Goal: Transaction & Acquisition: Purchase product/service

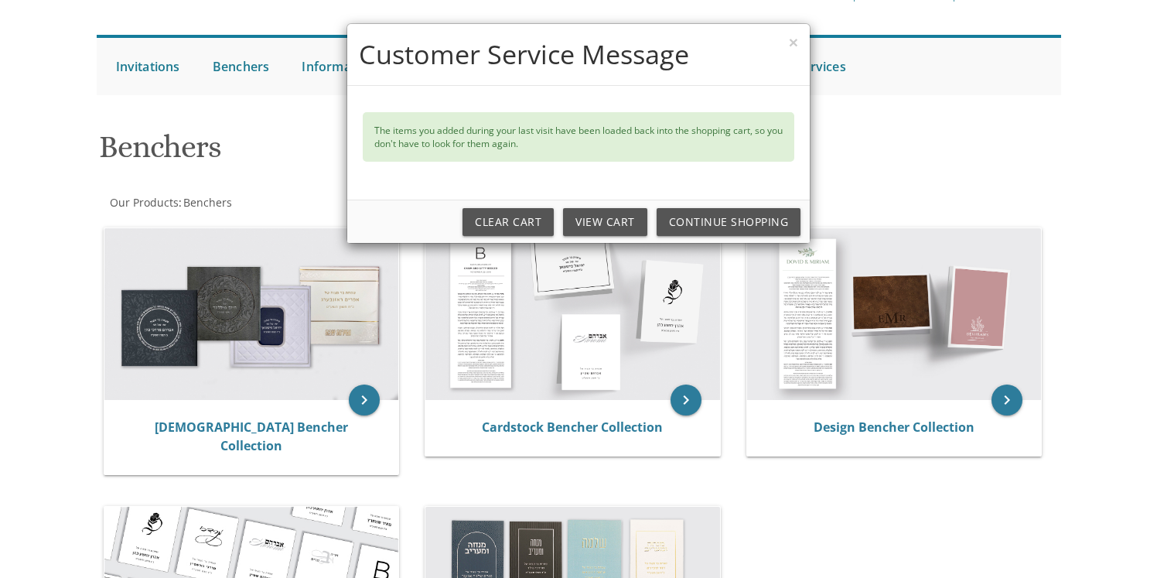
scroll to position [128, 0]
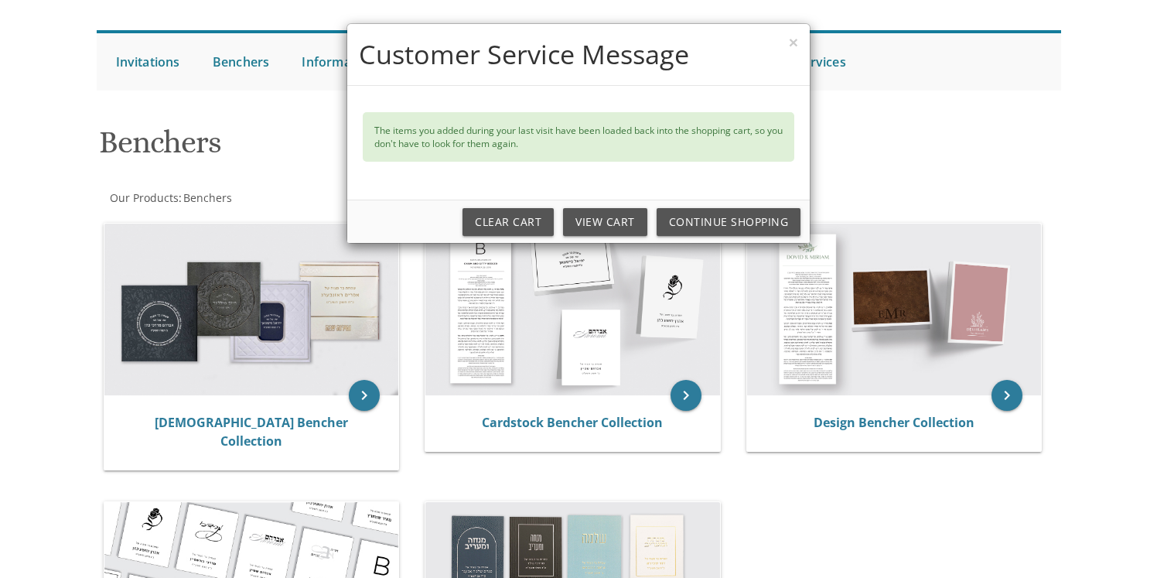
click at [252, 326] on div "× Customer Service Message The items you added during your last visit have been…" at bounding box center [578, 289] width 1157 height 578
click at [603, 224] on link "View Cart" at bounding box center [605, 222] width 84 height 28
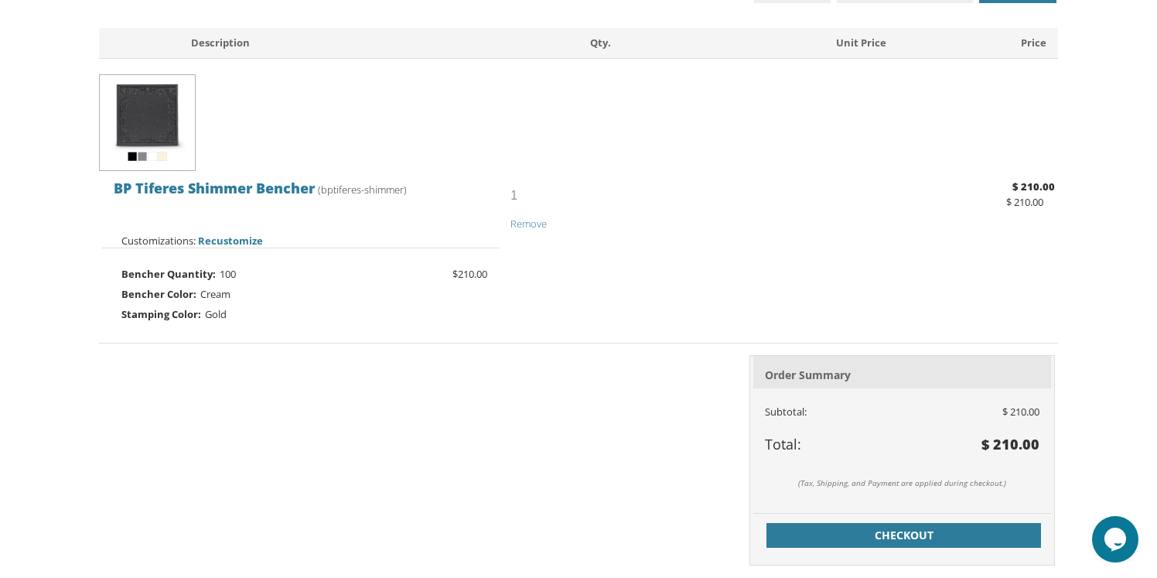
scroll to position [328, 0]
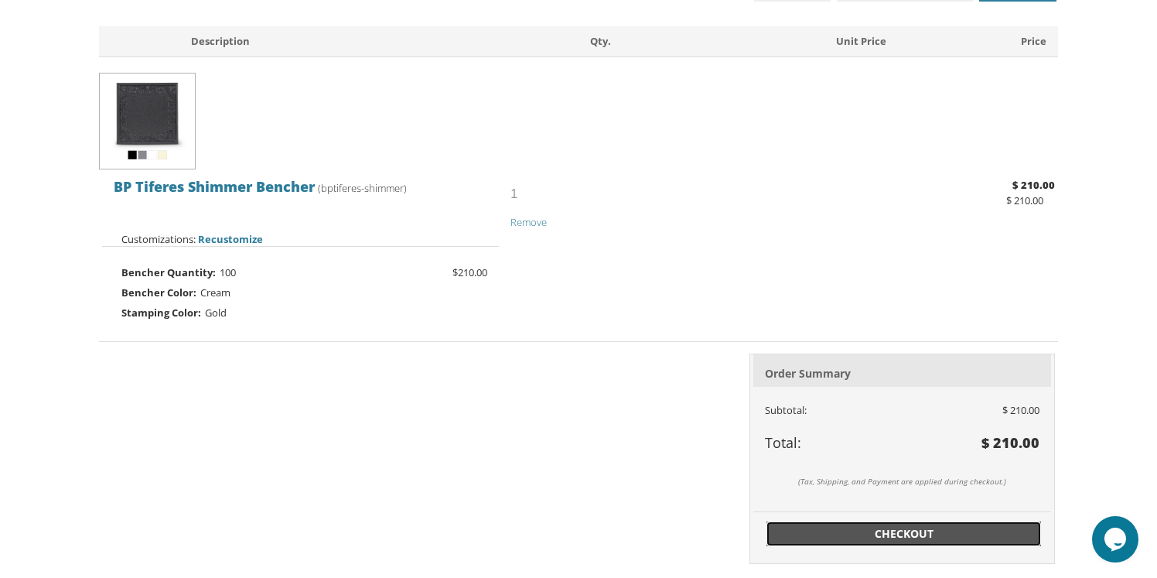
click at [892, 534] on span "Checkout" at bounding box center [904, 533] width 257 height 15
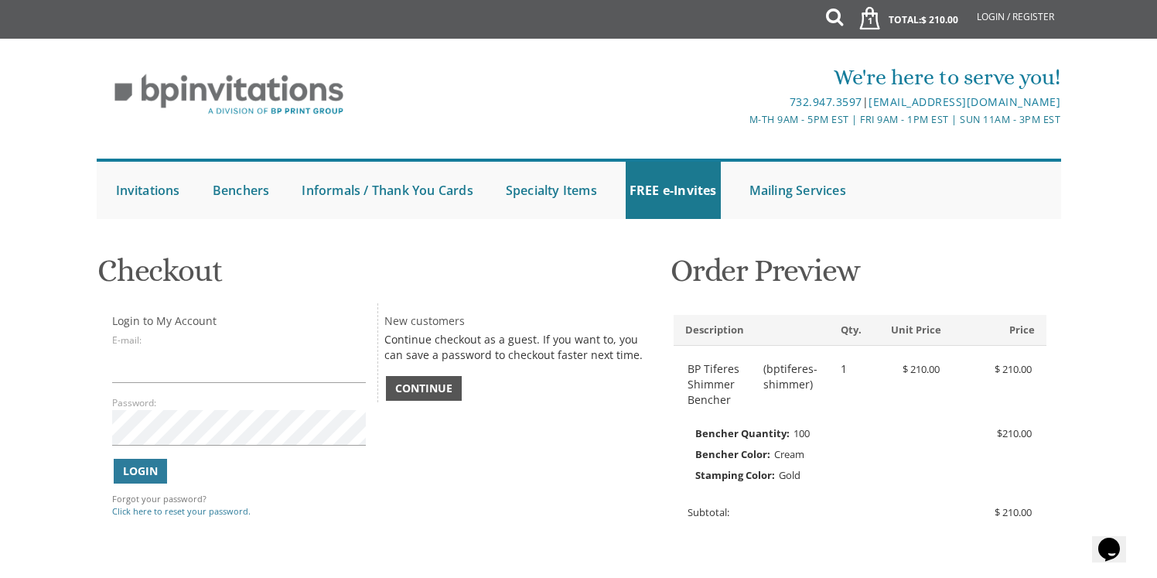
click at [415, 391] on span "Continue" at bounding box center [423, 387] width 57 height 15
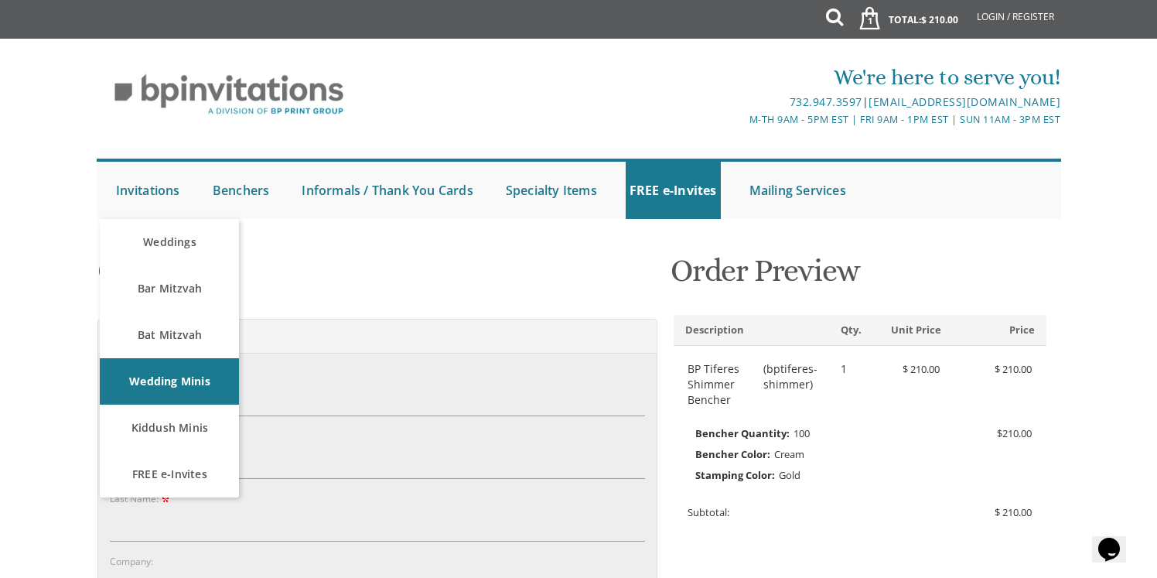
click at [314, 254] on h1 "Checkout" at bounding box center [377, 277] width 560 height 46
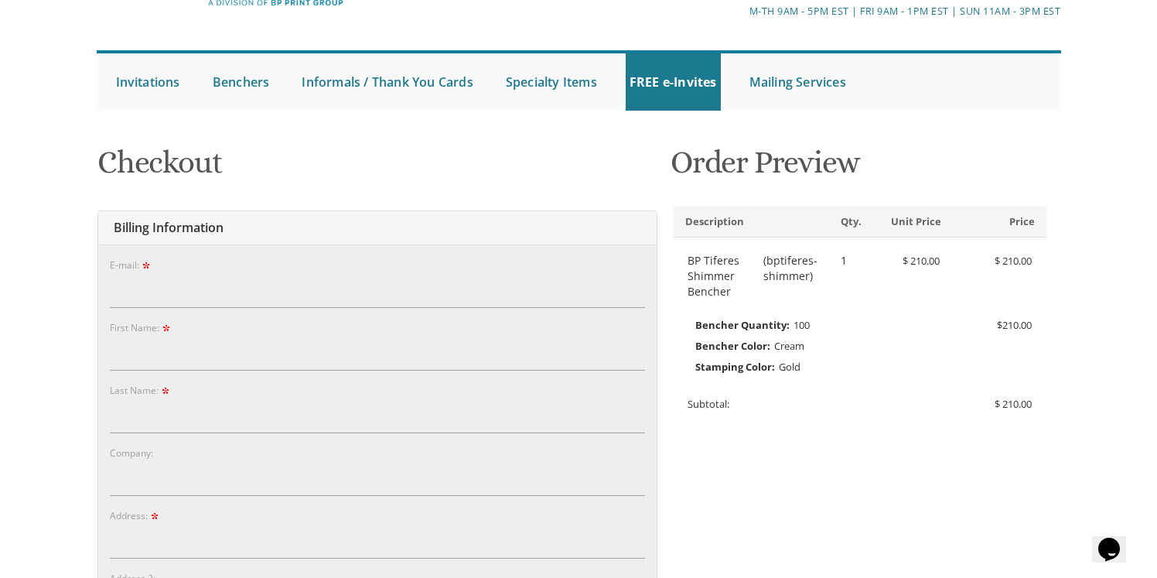
scroll to position [98, 0]
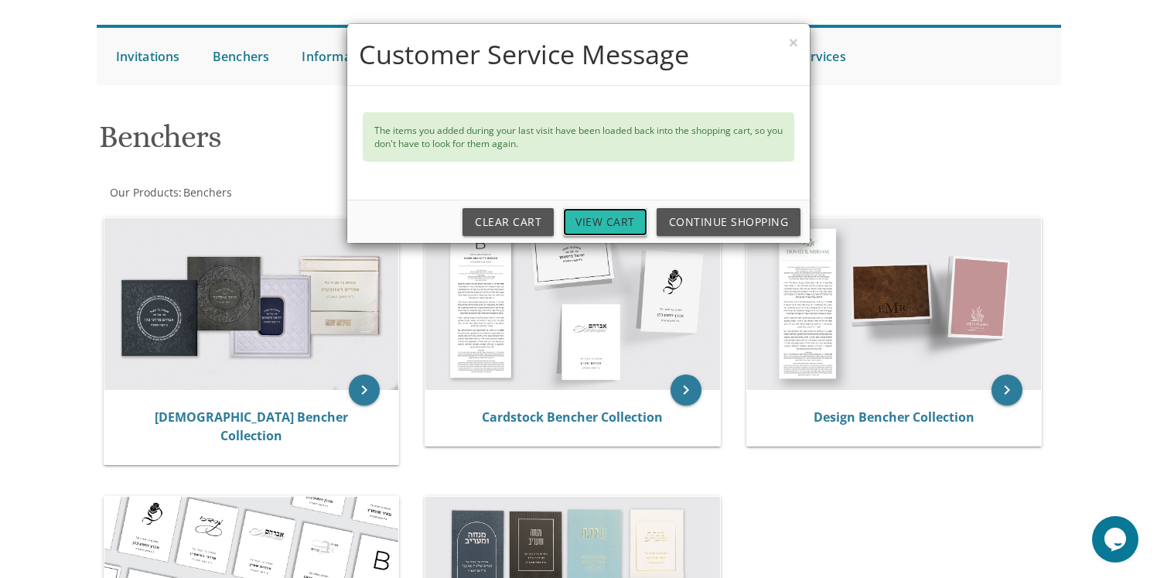
click at [602, 225] on link "View Cart" at bounding box center [605, 222] width 84 height 28
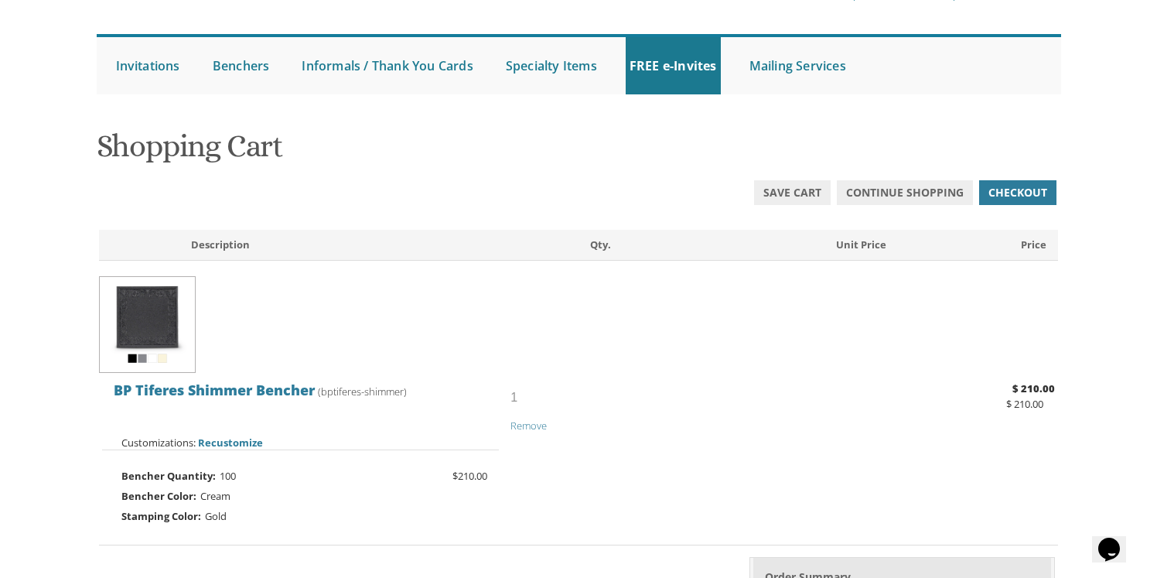
scroll to position [101, 0]
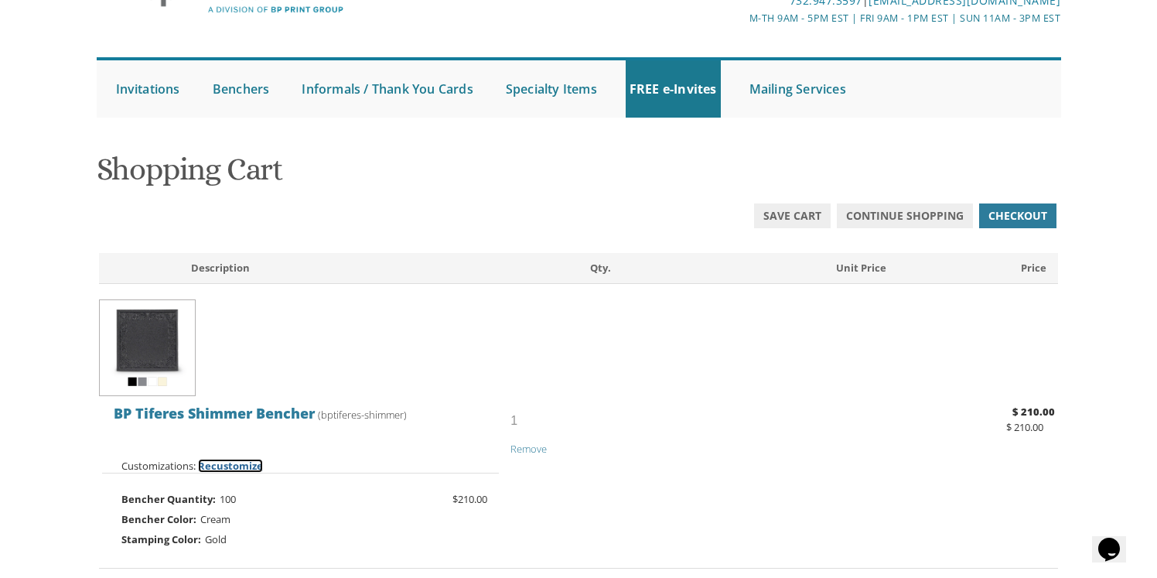
click at [226, 462] on span "Recustomize" at bounding box center [230, 466] width 65 height 14
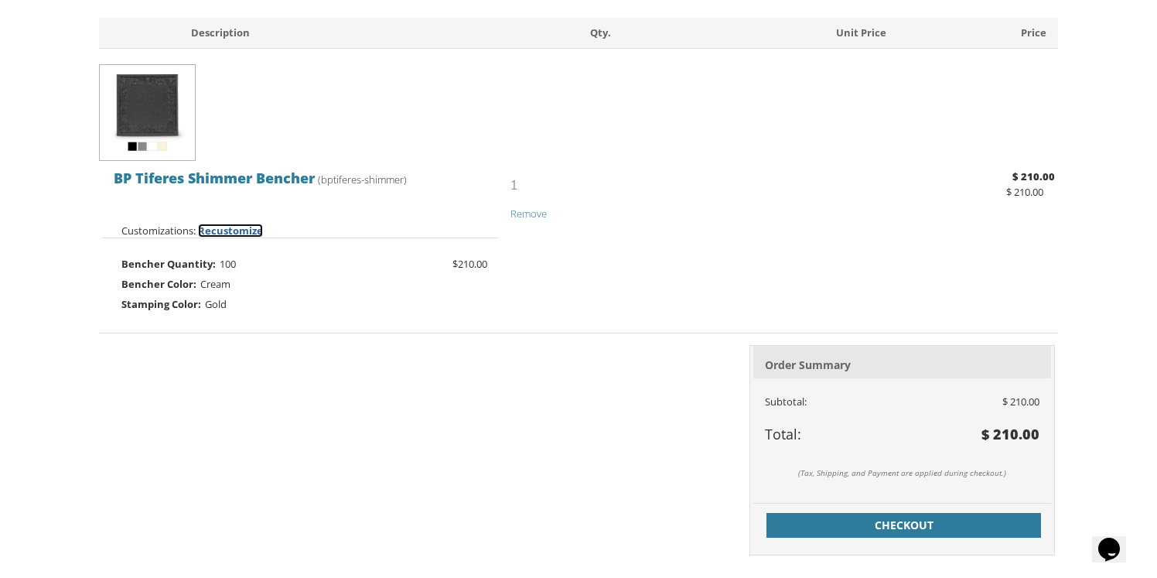
scroll to position [387, 0]
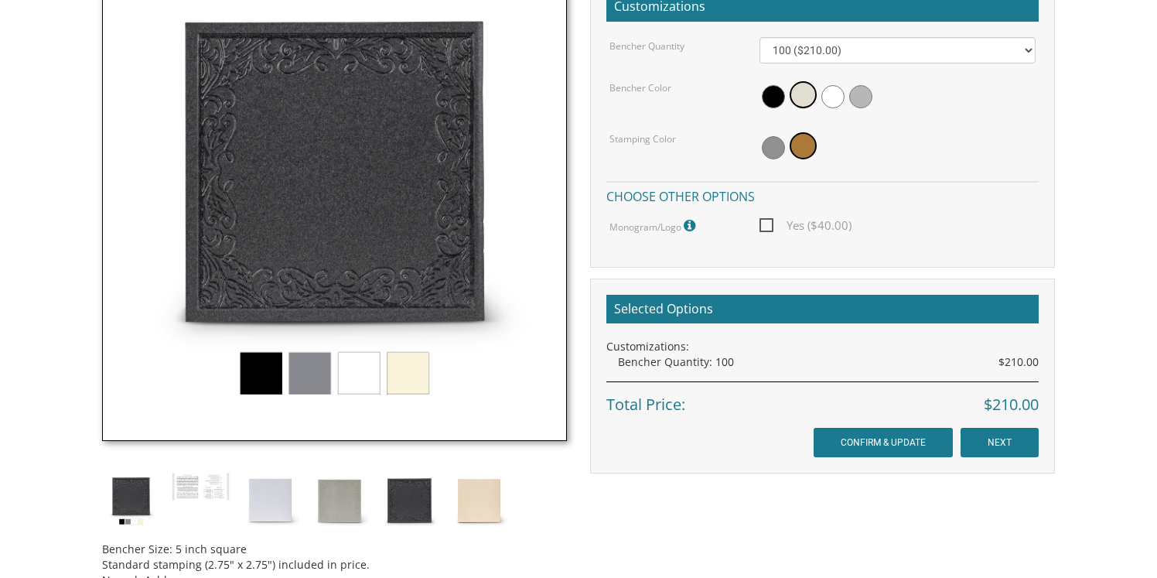
scroll to position [480, 0]
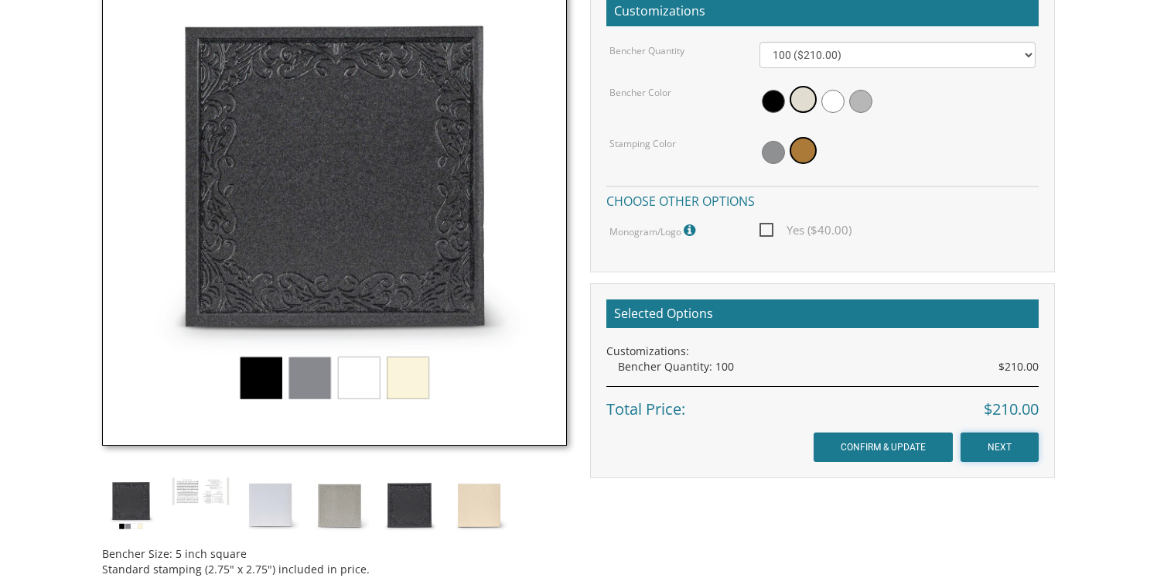
click at [992, 450] on input "NEXT" at bounding box center [999, 446] width 78 height 29
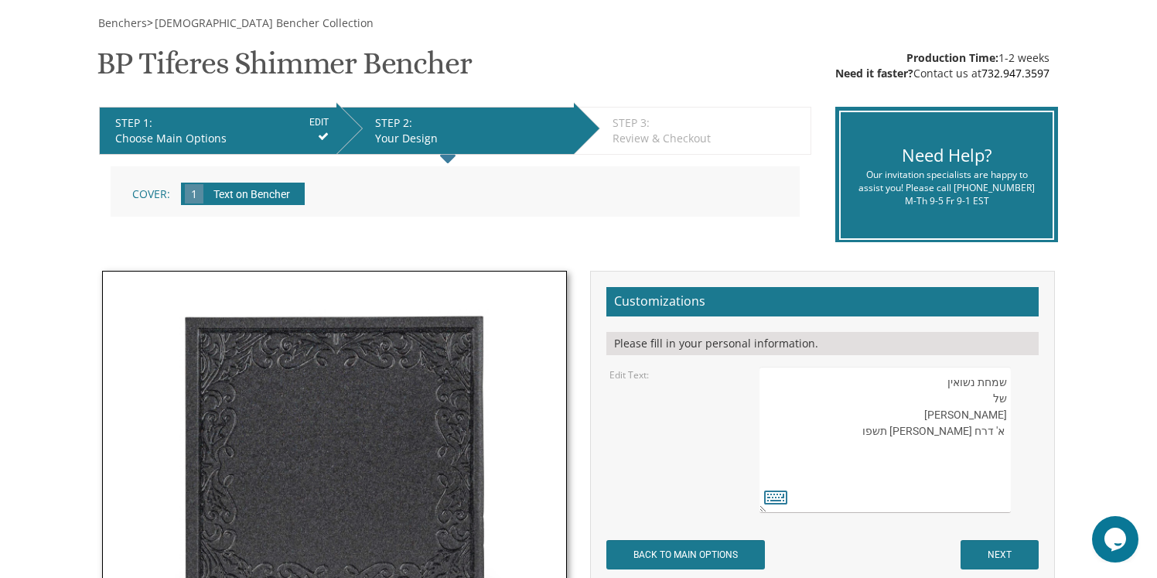
click at [923, 428] on textarea "שמחת נשואין של יעקב ואסתר וואקס א' דרח חשון תשפו" at bounding box center [884, 440] width 251 height 146
click at [981, 431] on textarea "שמחת נשואין של יעקב ואסתר וואקס א' דרח חשון תשפו" at bounding box center [884, 440] width 251 height 146
type textarea "שמחת נשואין של יעקב ואסתר וואקס א' דר"ח חשון תשפ"ו"
click at [998, 553] on input "NEXT" at bounding box center [999, 554] width 78 height 29
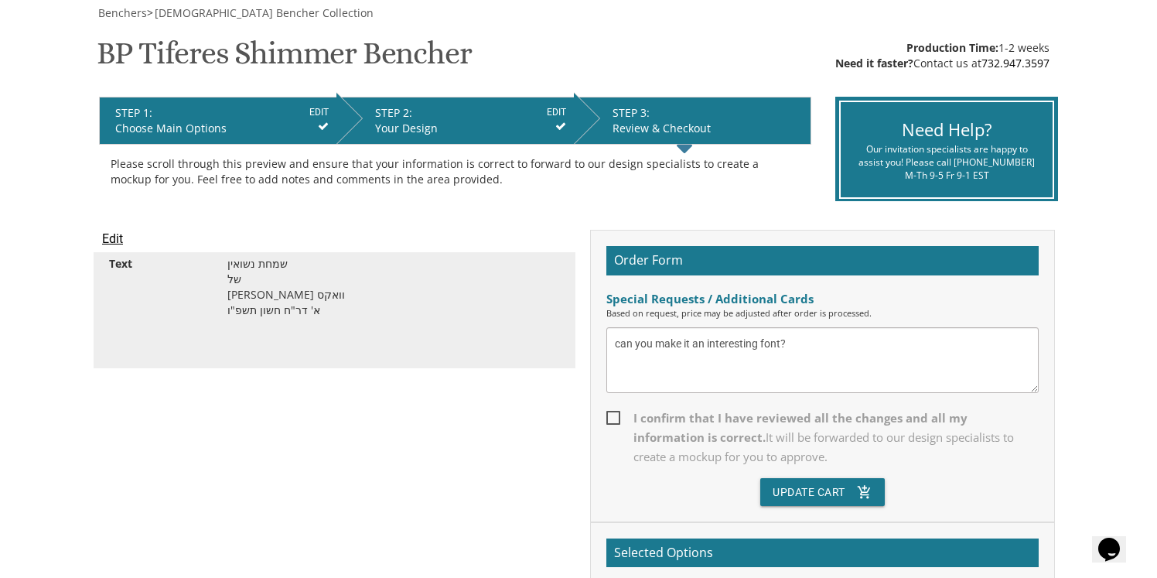
click at [611, 413] on span "I confirm that I have reviewed all the changes and all my information is correc…" at bounding box center [822, 437] width 432 height 58
click at [611, 413] on input "I confirm that I have reviewed all the changes and all my information is correc…" at bounding box center [611, 416] width 10 height 10
checkbox input "true"
click at [793, 489] on button "Update Cart add_shopping_cart" at bounding box center [822, 492] width 125 height 28
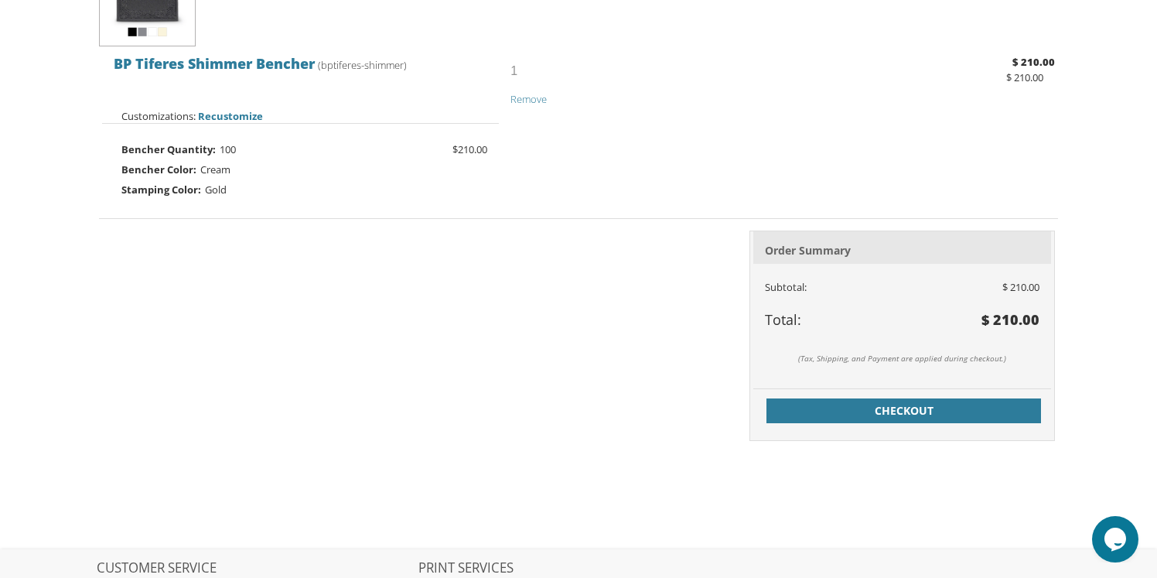
scroll to position [467, 0]
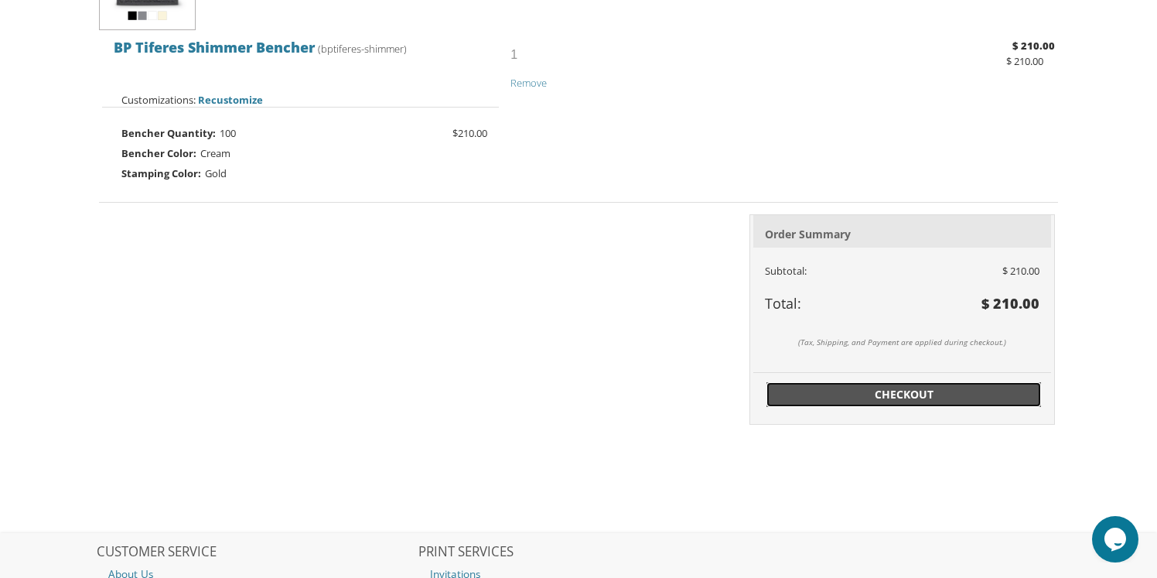
click at [838, 400] on span "Checkout" at bounding box center [904, 394] width 257 height 15
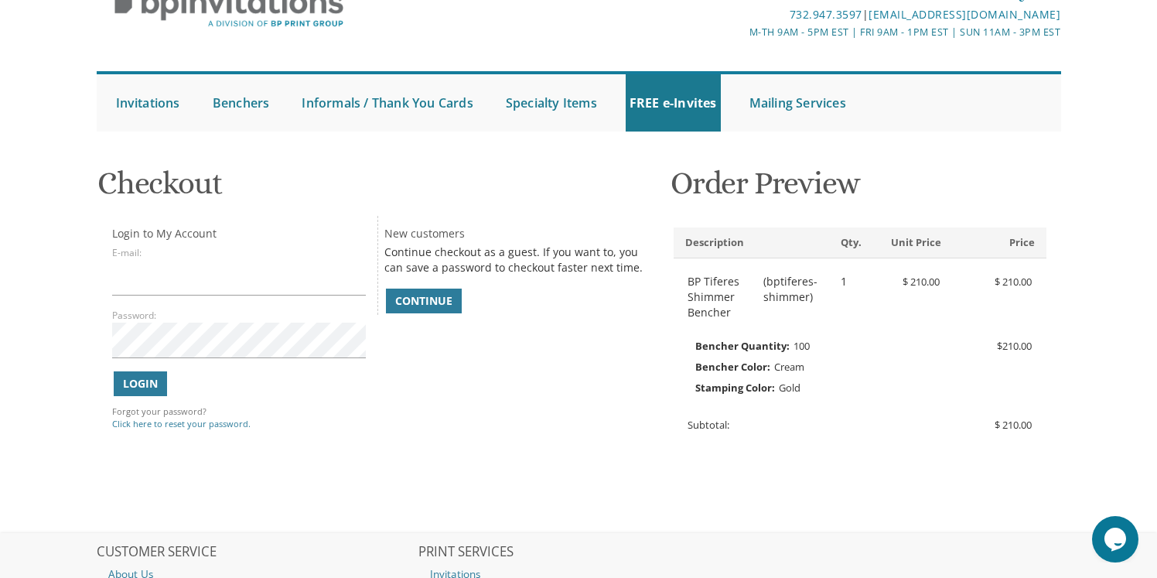
scroll to position [90, 0]
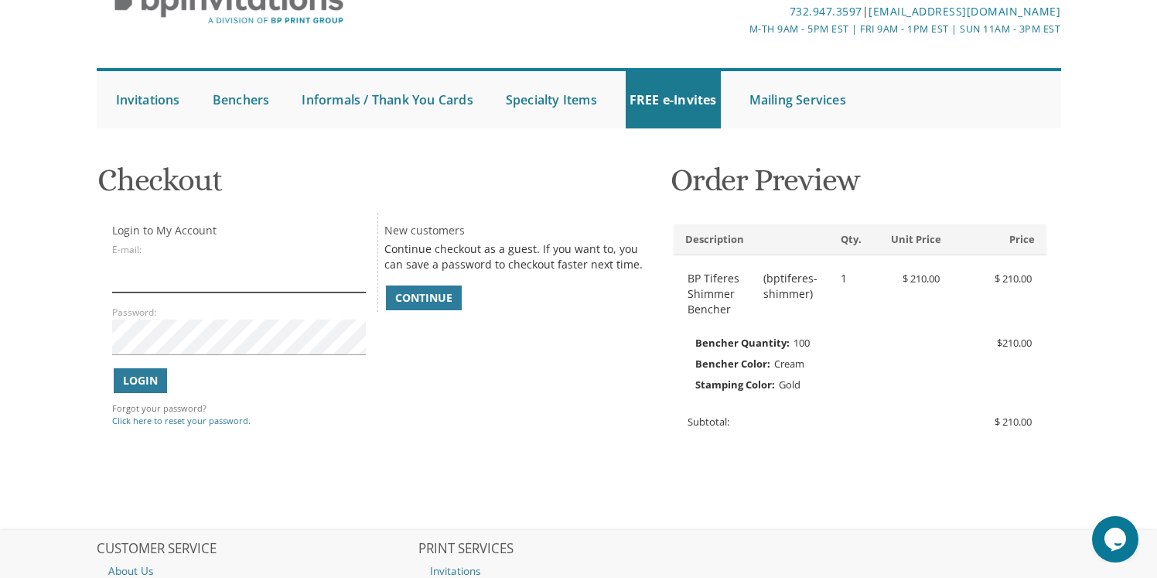
click at [261, 277] on input "E-mail:" at bounding box center [239, 275] width 254 height 36
type input "[EMAIL_ADDRESS][DOMAIN_NAME]"
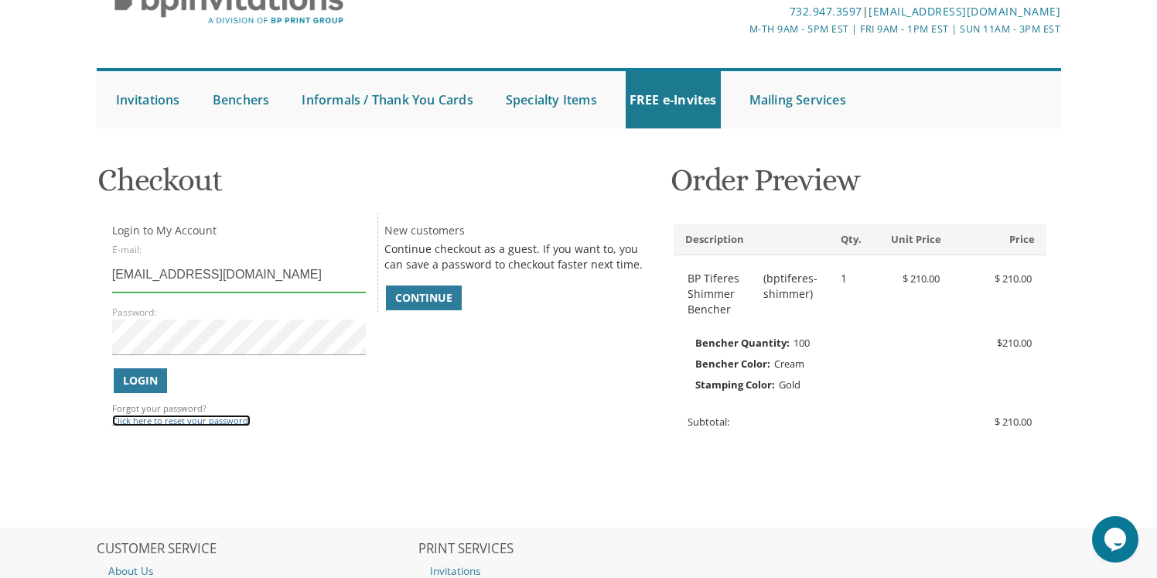
click at [156, 425] on link "Click here to reset your password." at bounding box center [181, 421] width 138 height 12
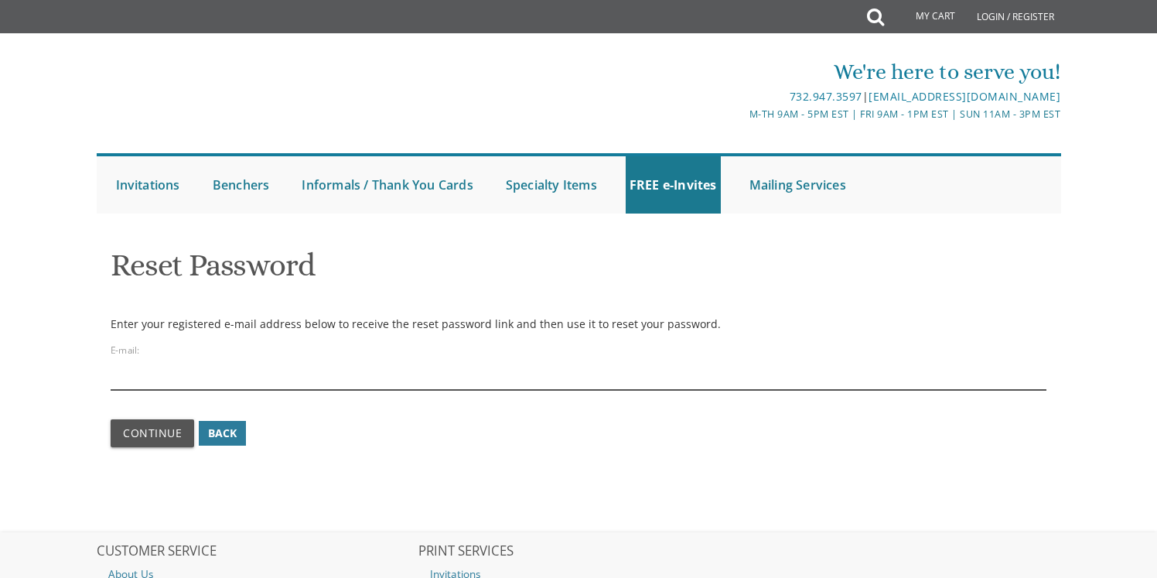
click at [162, 373] on input "email" at bounding box center [579, 372] width 936 height 36
click at [162, 377] on input "email" at bounding box center [579, 372] width 936 height 36
click at [162, 380] on input "email" at bounding box center [579, 372] width 936 height 36
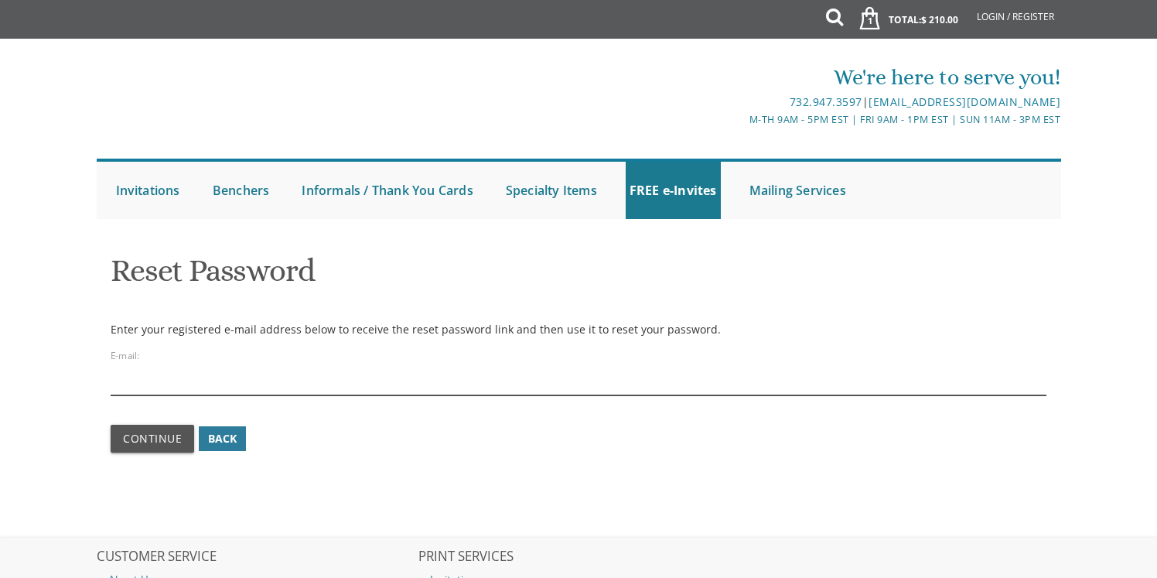
type input "Jw2134@gmail.com"
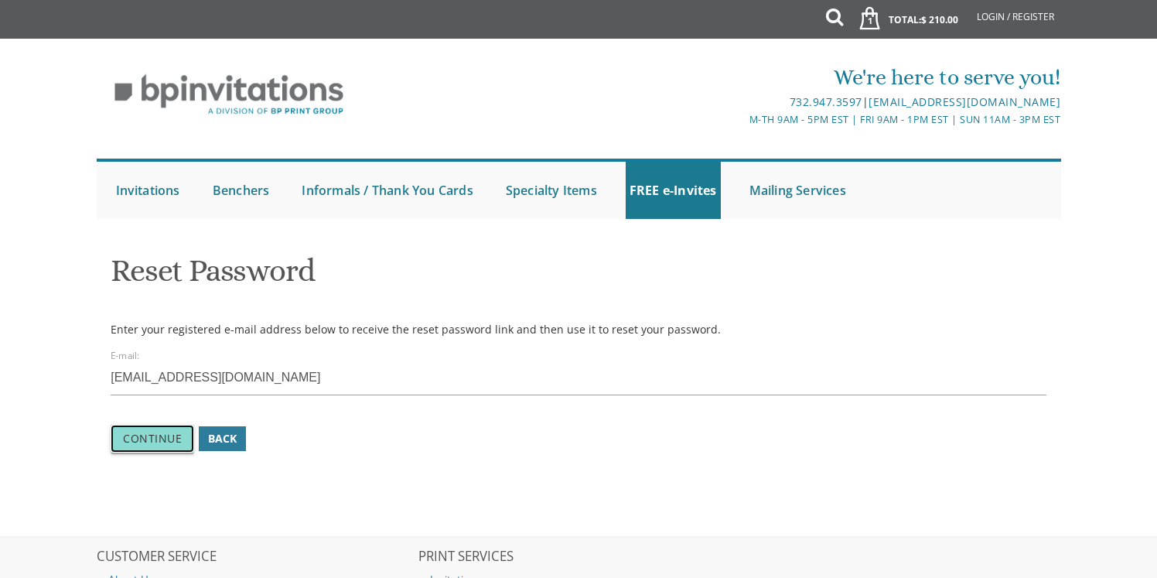
click at [157, 434] on span "Continue" at bounding box center [152, 438] width 59 height 15
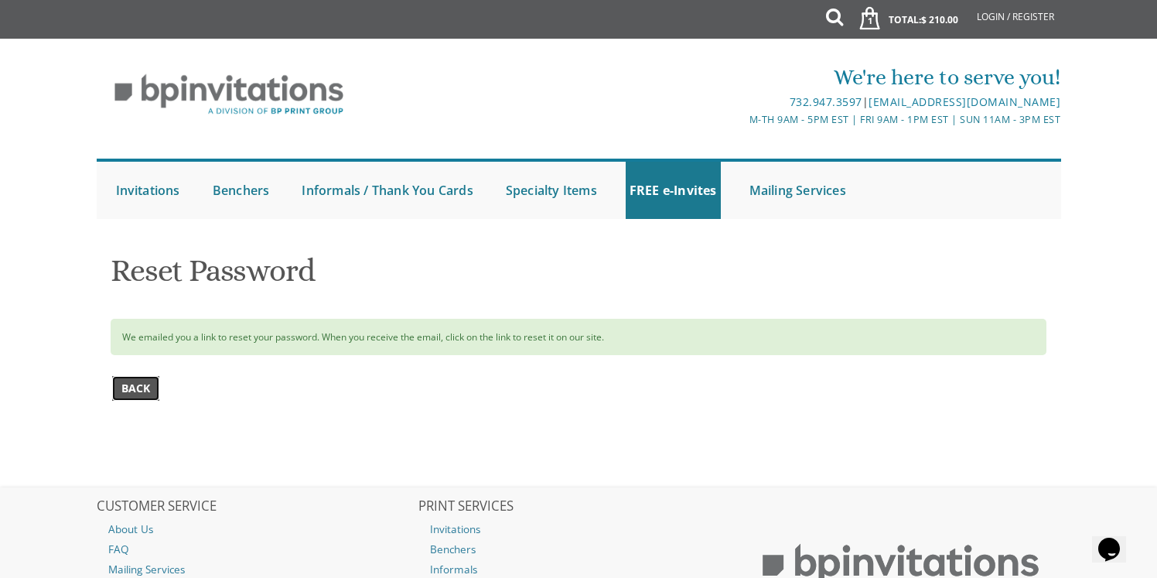
click at [142, 385] on span "Back" at bounding box center [135, 387] width 29 height 15
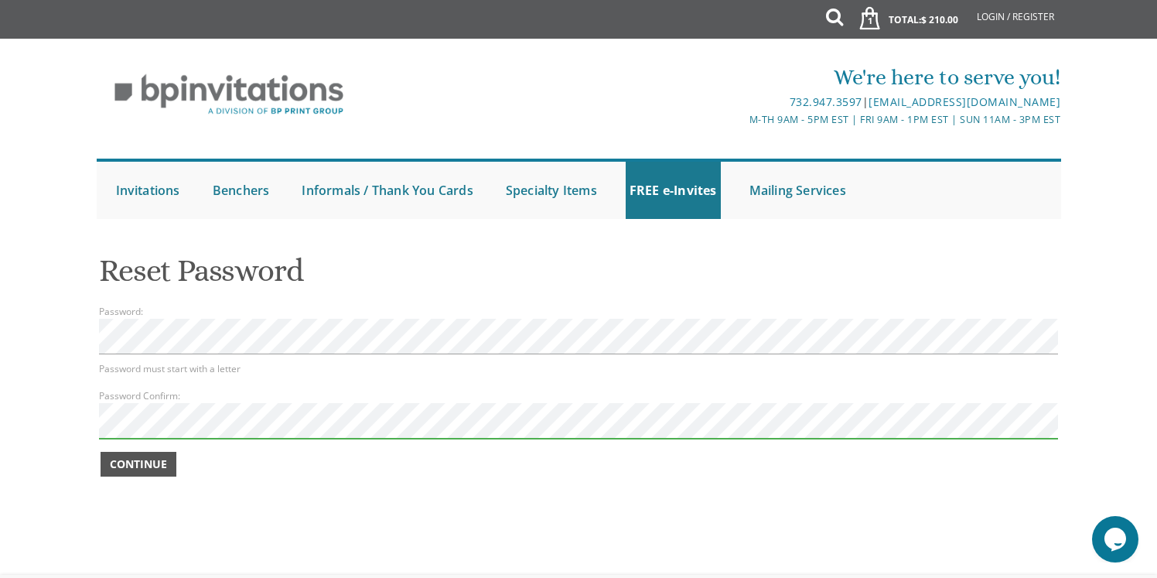
click at [143, 459] on span "Continue" at bounding box center [138, 463] width 57 height 15
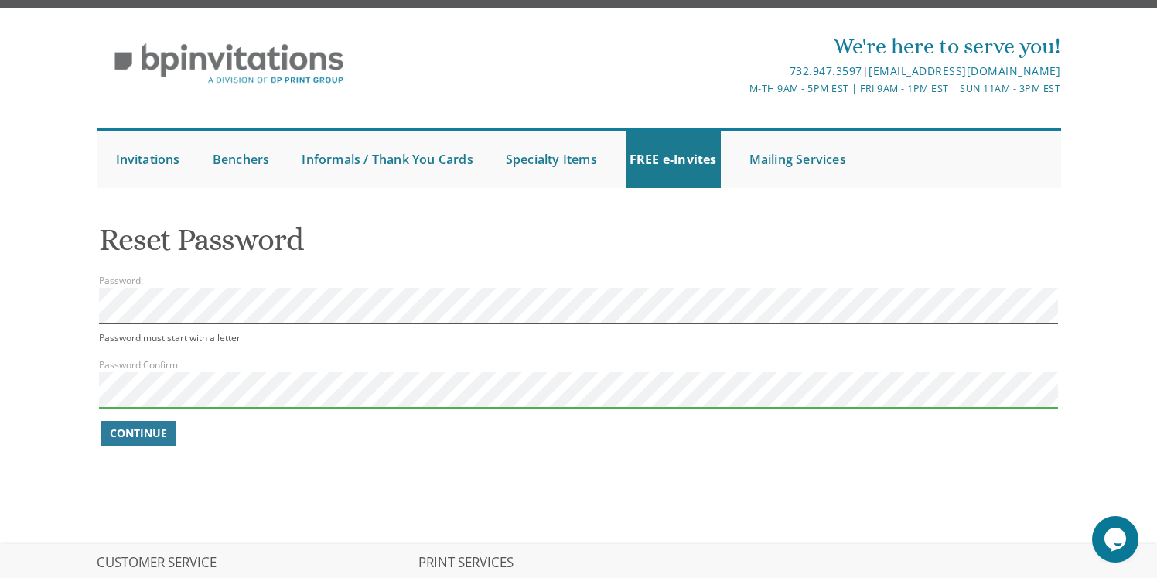
scroll to position [20, 0]
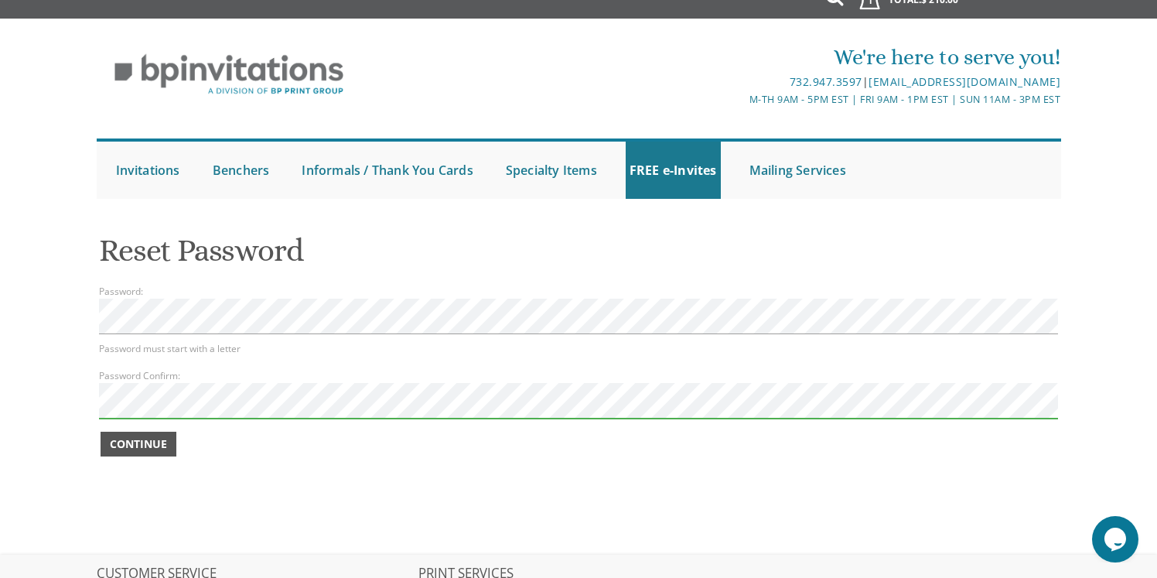
click at [133, 447] on span "Continue" at bounding box center [138, 443] width 57 height 15
click at [133, 442] on span "Continue" at bounding box center [138, 443] width 57 height 15
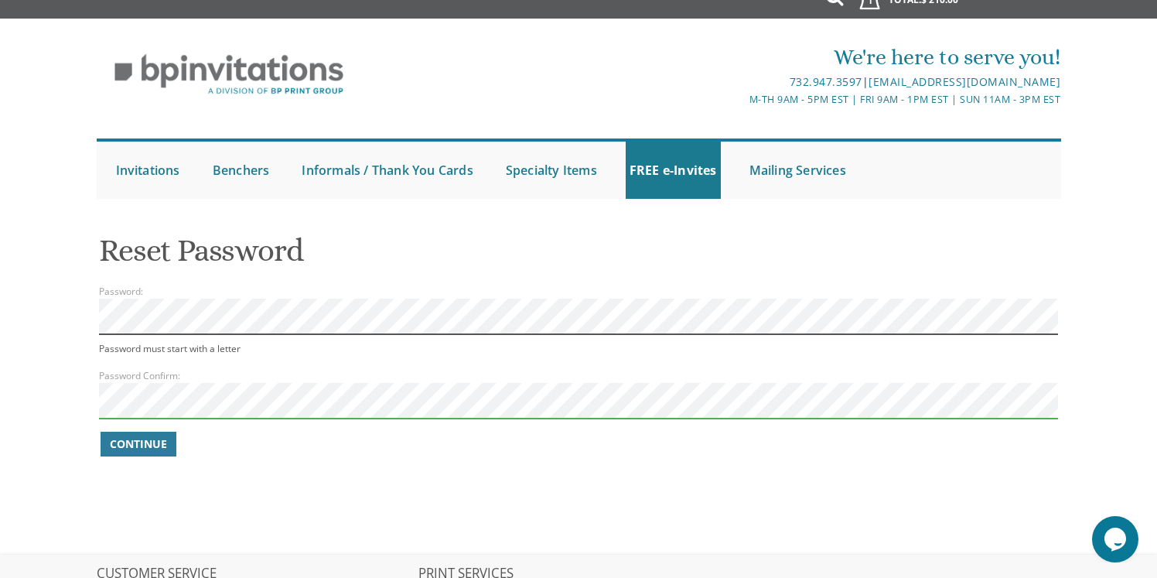
click at [84, 316] on div "Reset Password Password: Password must start with a letter Password Confirm: Co…" at bounding box center [579, 388] width 990 height 333
click at [71, 313] on body "My Cart 1 Total: $ 210.00 $ 210.00 BP Tiferes Shimmer Bencher Qty. 1" at bounding box center [578, 387] width 1157 height 814
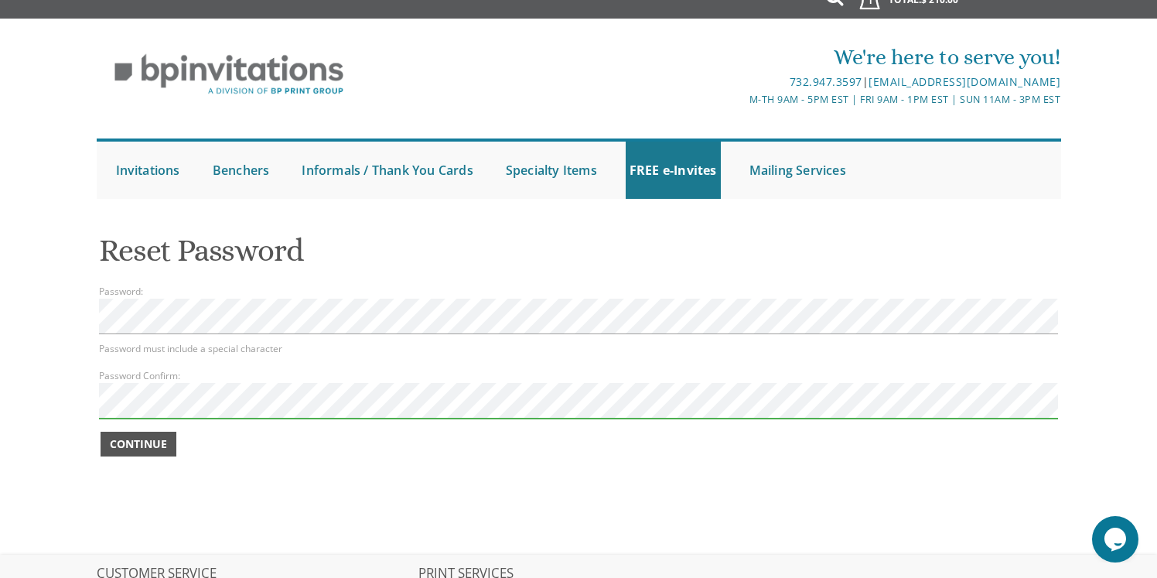
click at [144, 446] on span "Continue" at bounding box center [138, 443] width 57 height 15
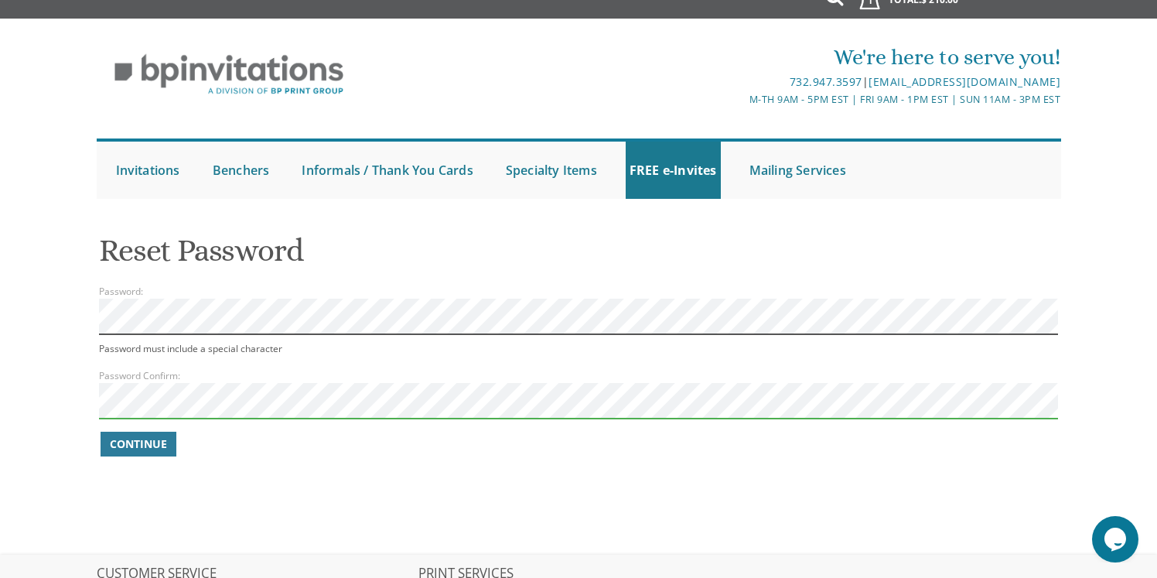
scroll to position [0, 0]
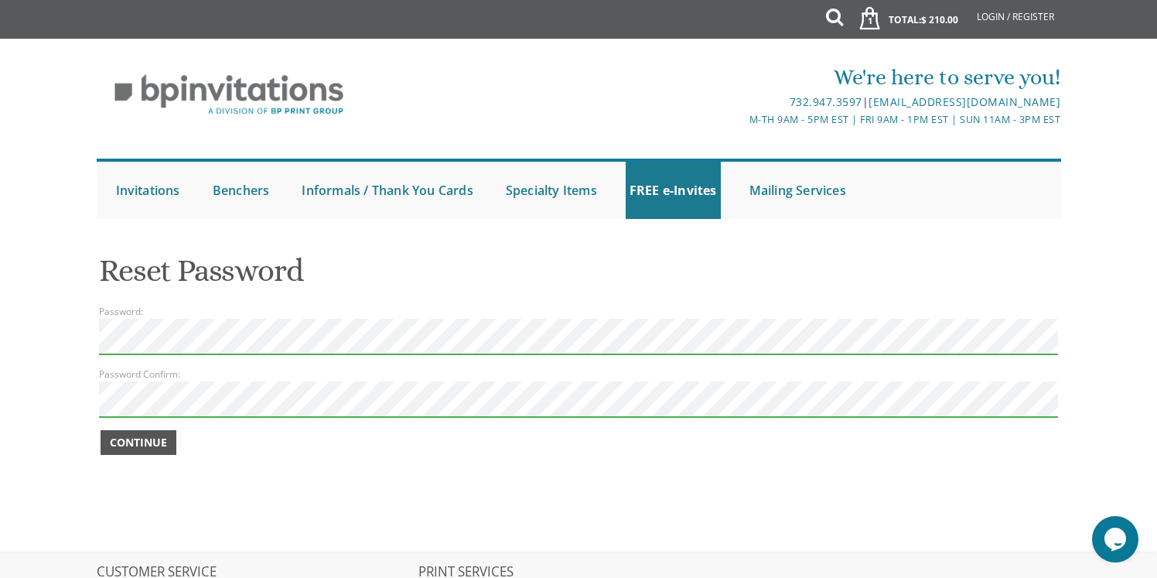
click at [138, 441] on span "Continue" at bounding box center [138, 442] width 57 height 15
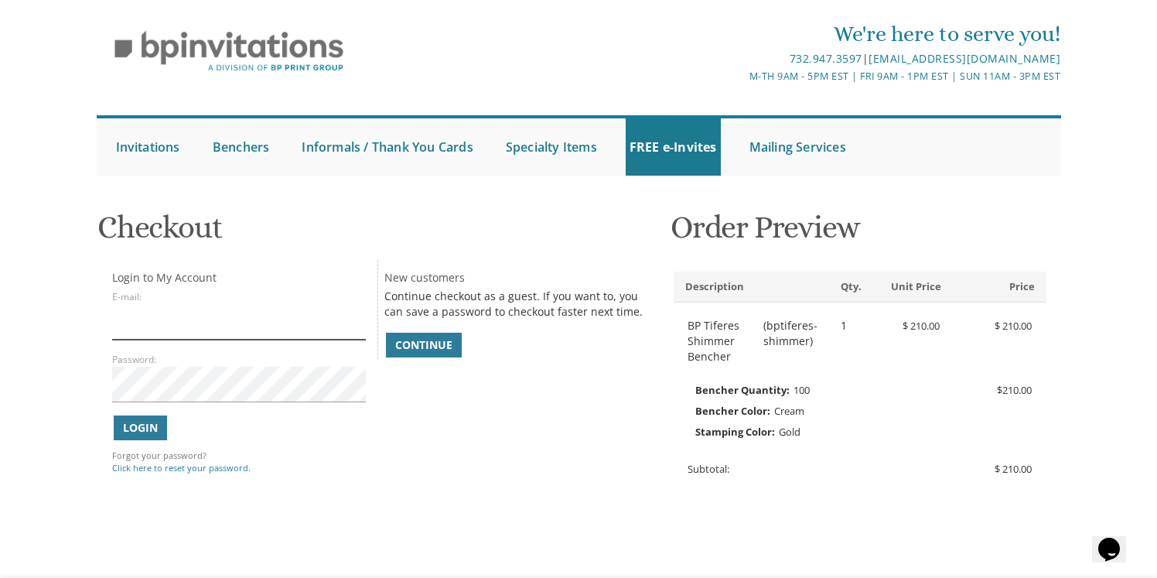
click at [254, 328] on input "E-mail:" at bounding box center [239, 322] width 254 height 36
type input "Jw2134@gmail.com"
click at [152, 428] on span "Login" at bounding box center [140, 427] width 35 height 15
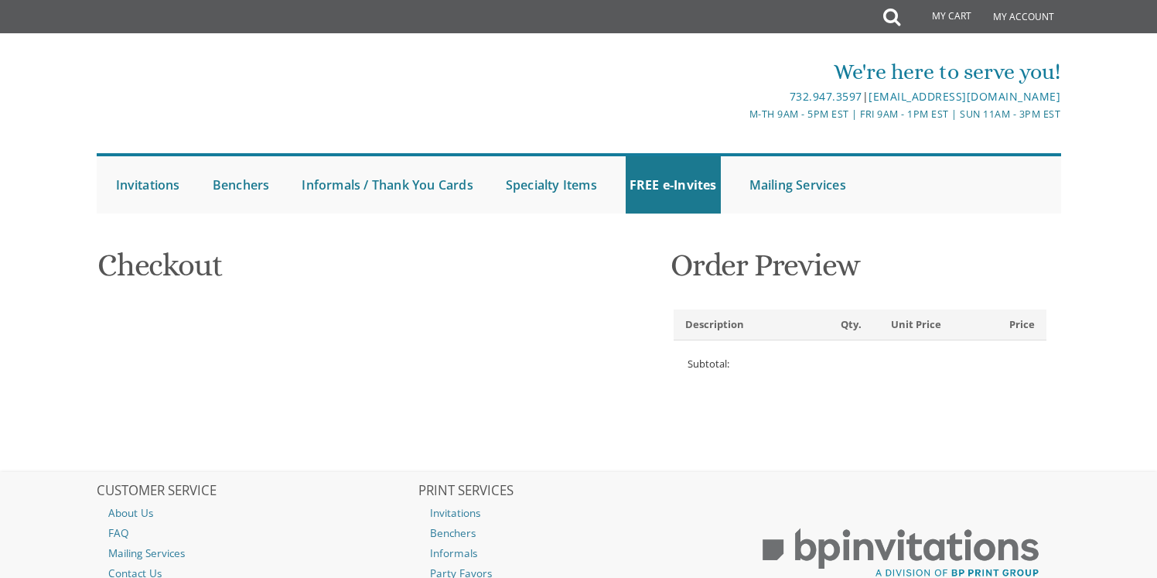
select select
type input "[PERSON_NAME]"
type input "1081 [GEOGRAPHIC_DATA] E"
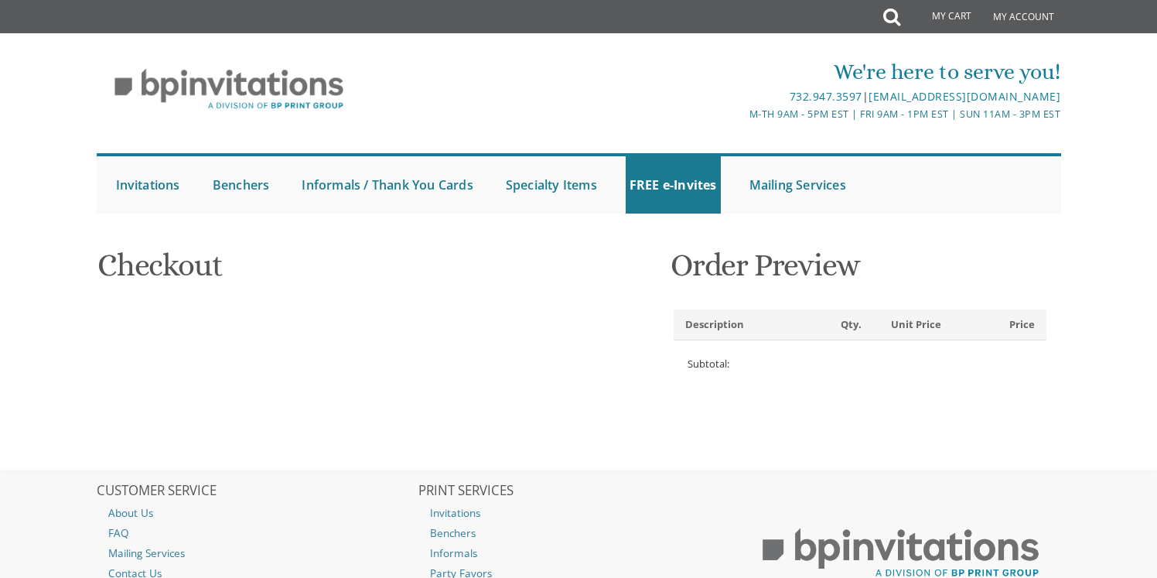
type input "DEERFIELD BCH"
type input "33442-3359"
select select "US"
select select "FL"
type input "7325514140"
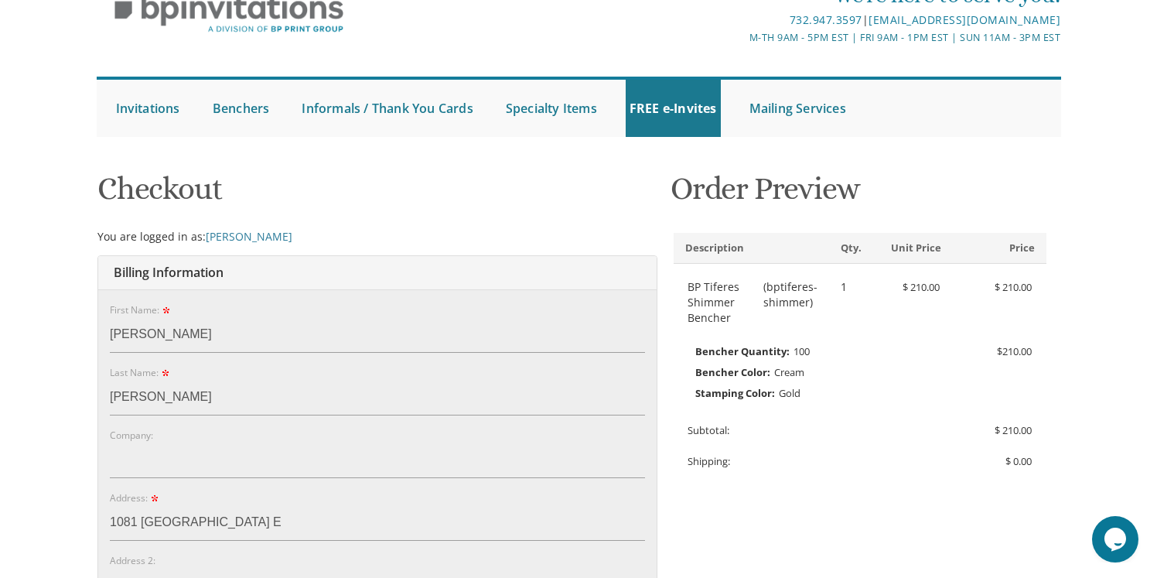
scroll to position [99, 0]
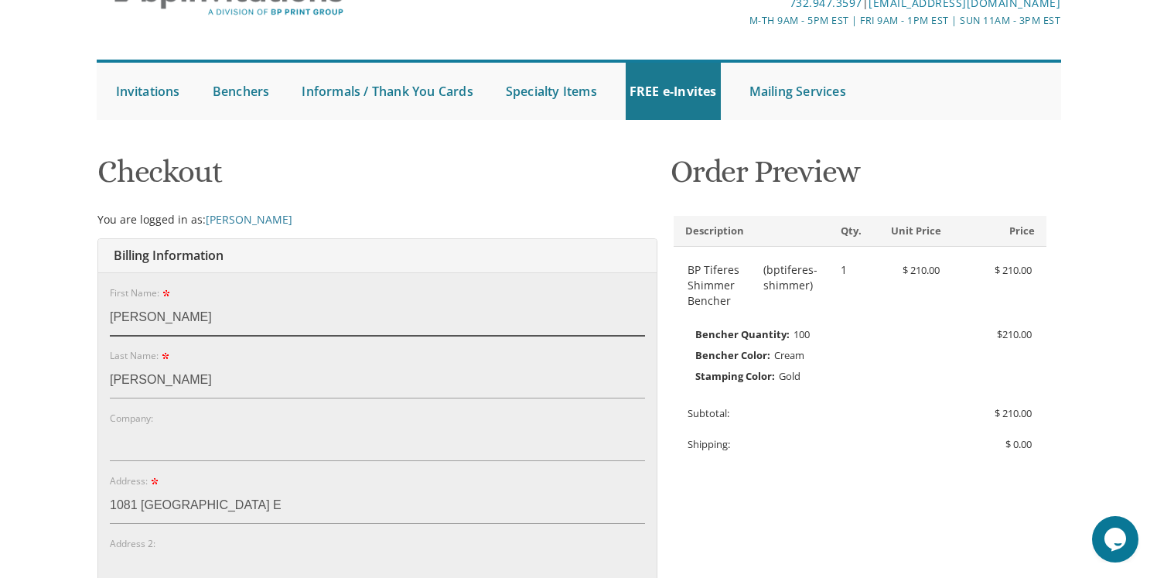
click at [158, 324] on input "[PERSON_NAME]" at bounding box center [377, 318] width 535 height 36
drag, startPoint x: 180, startPoint y: 317, endPoint x: 78, endPoint y: 316, distance: 102.1
type input "jonathan"
type input "Wax"
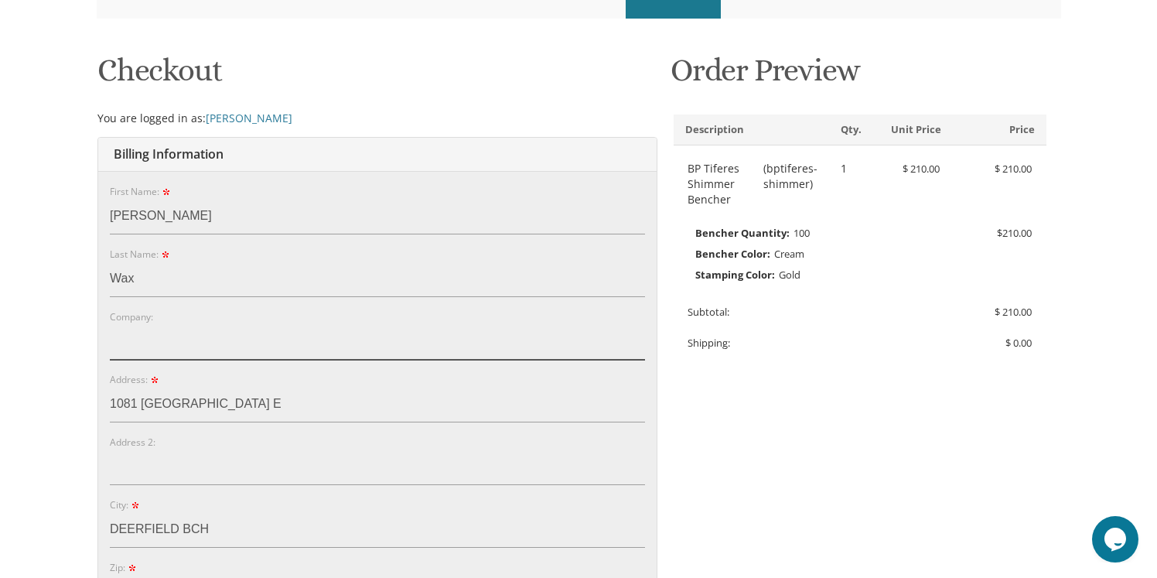
scroll to position [216, 0]
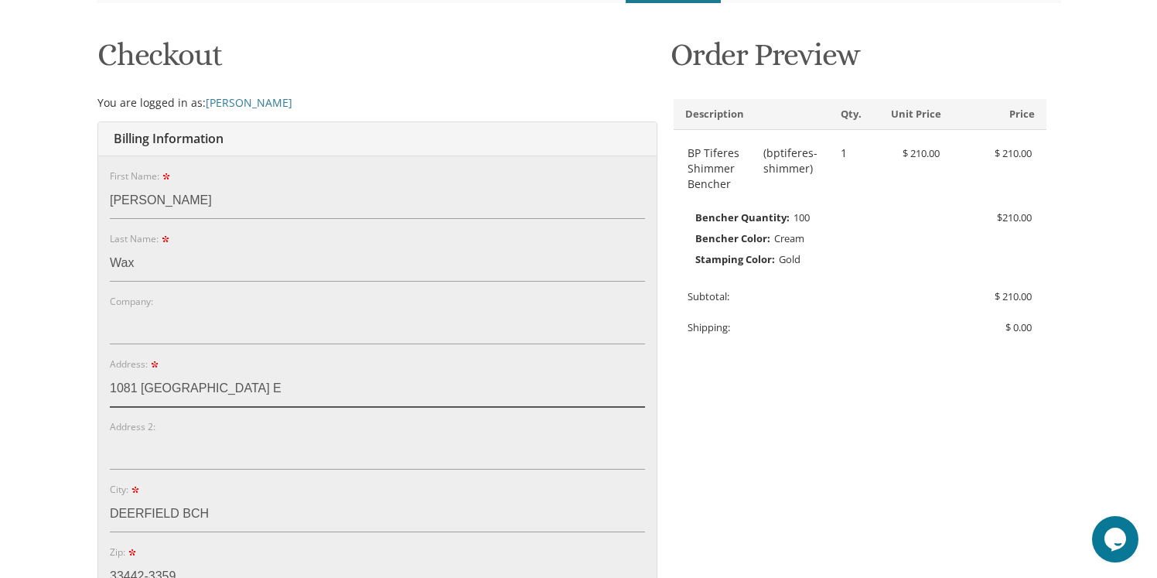
drag, startPoint x: 222, startPoint y: 384, endPoint x: 87, endPoint y: 377, distance: 135.6
click at [87, 377] on div "You are currently editing Order #. To place a new order you must exit editing m…" at bounding box center [579, 558] width 990 height 1064
type input "1 Monterey Ct"
type input "Jackson"
type input "08527"
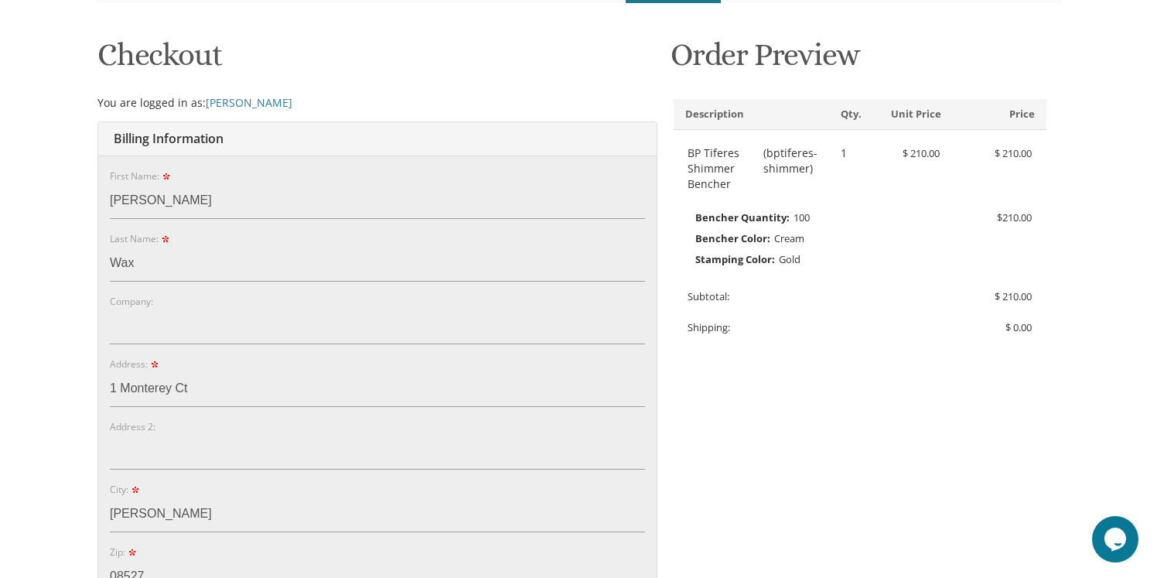
select select "NJ"
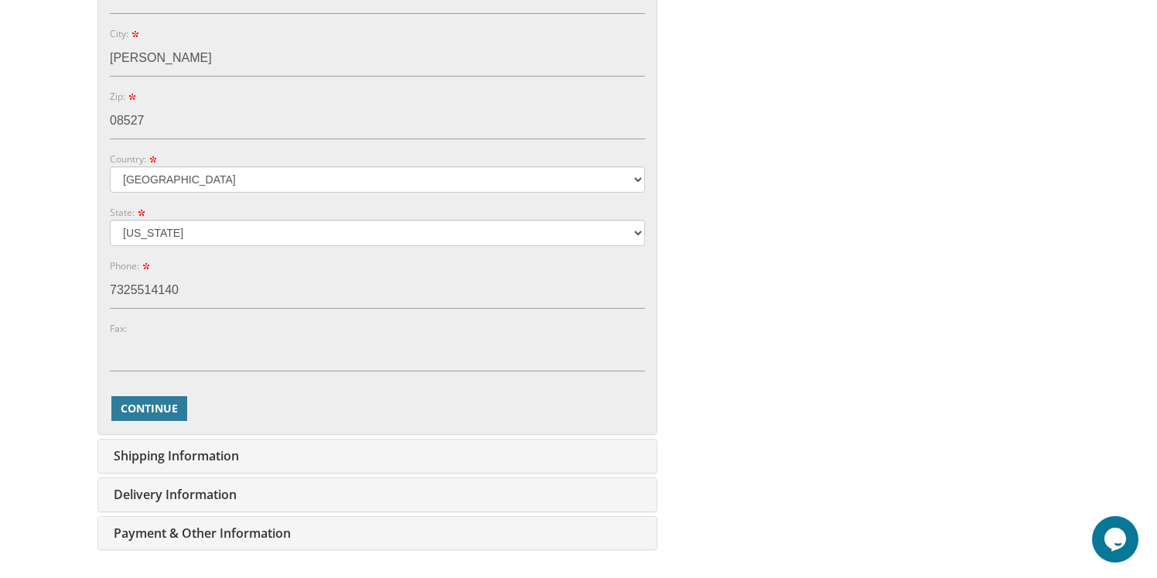
scroll to position [675, 0]
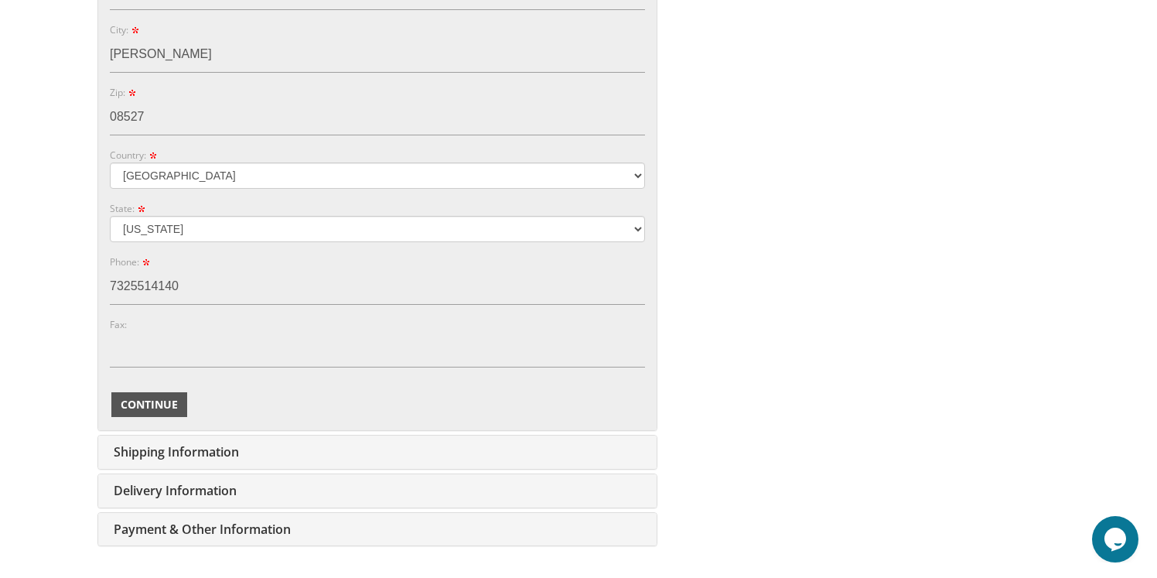
click at [144, 404] on span "Continue" at bounding box center [149, 404] width 57 height 15
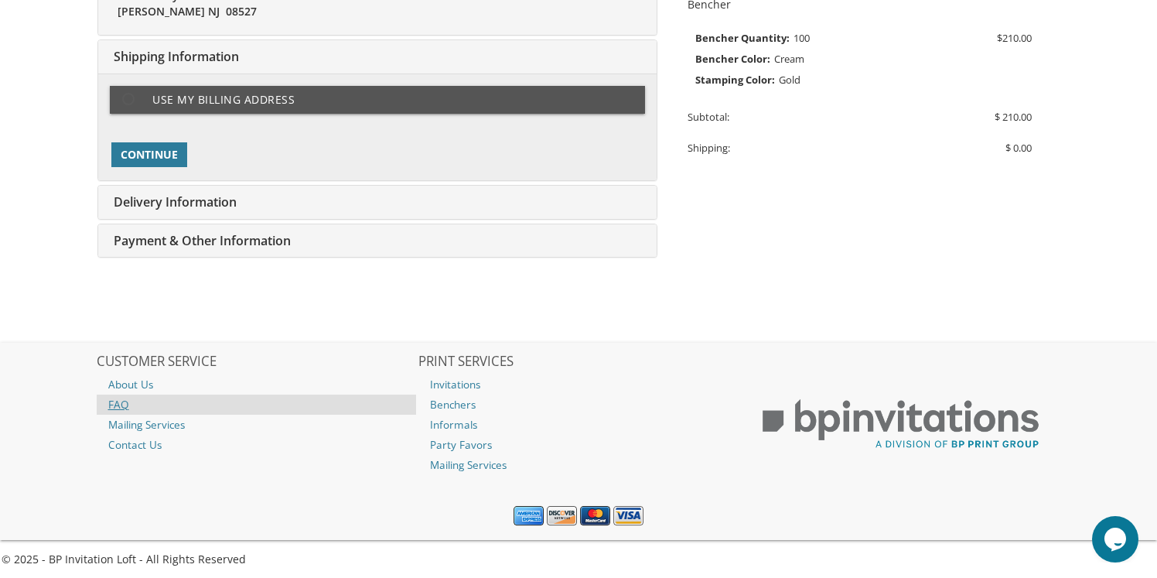
scroll to position [399, 0]
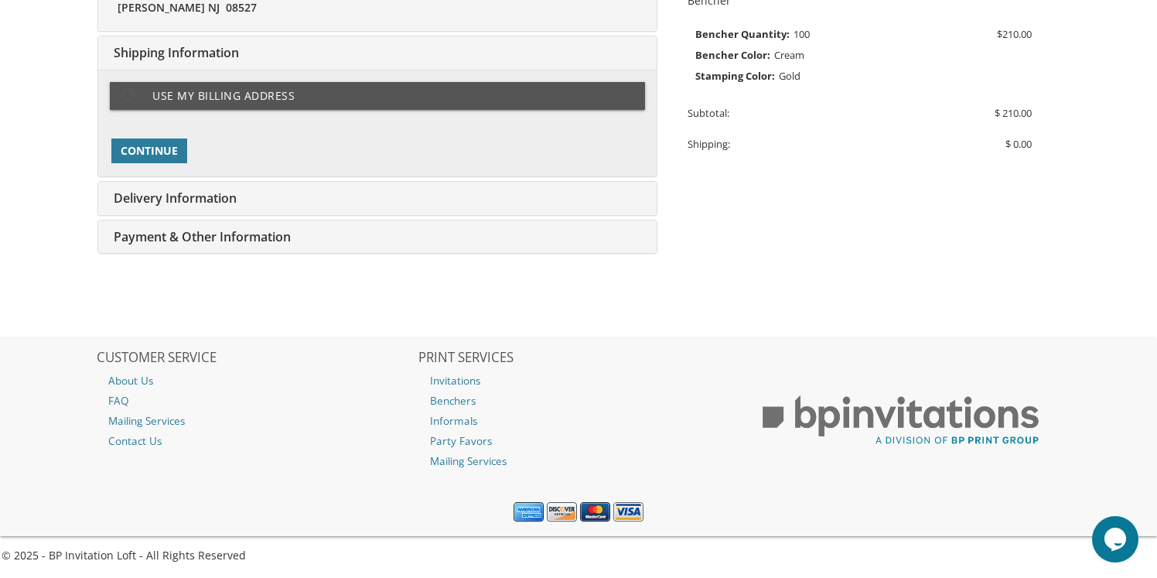
type input "jw2134@gmail.com"
type input "1728 CATHEDRAL CT"
type input "TOMS RIVER"
type input "08755-2183"
select select "US"
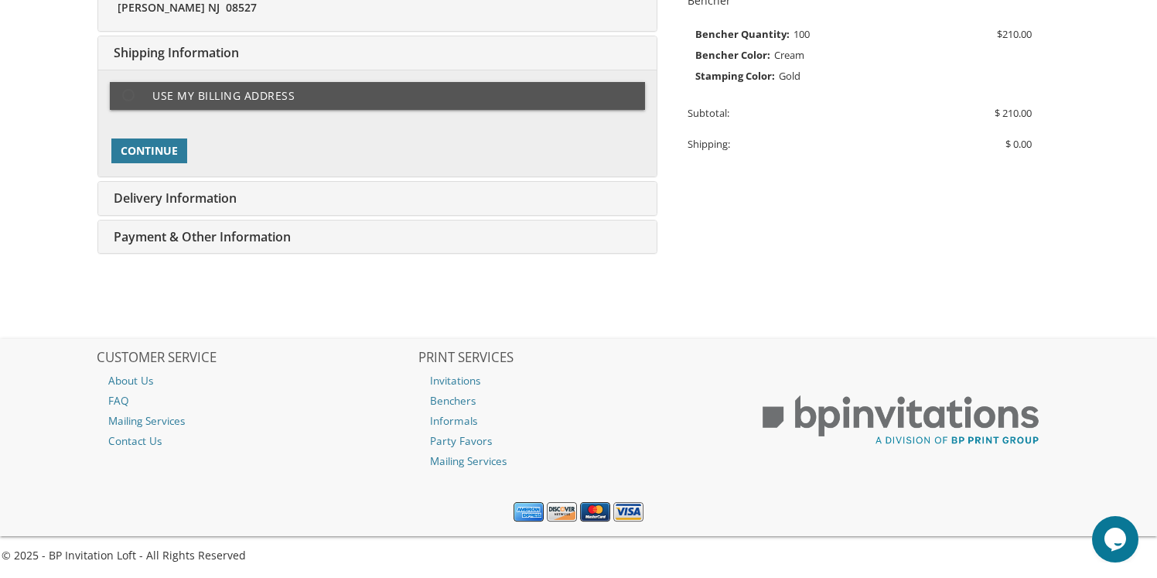
type input "7325514140"
select select "NJ"
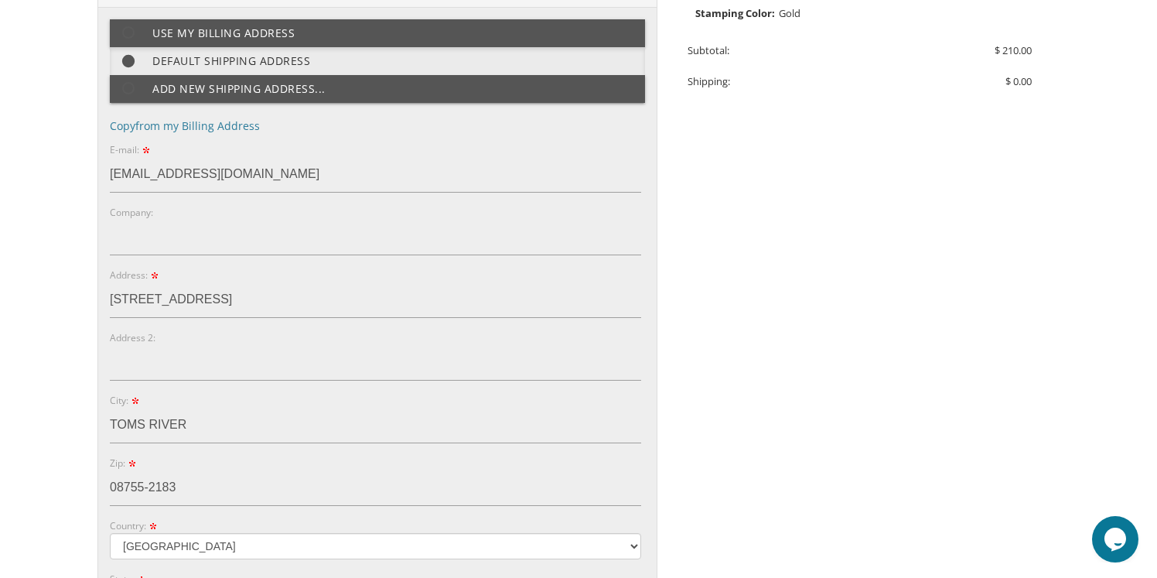
scroll to position [451, 0]
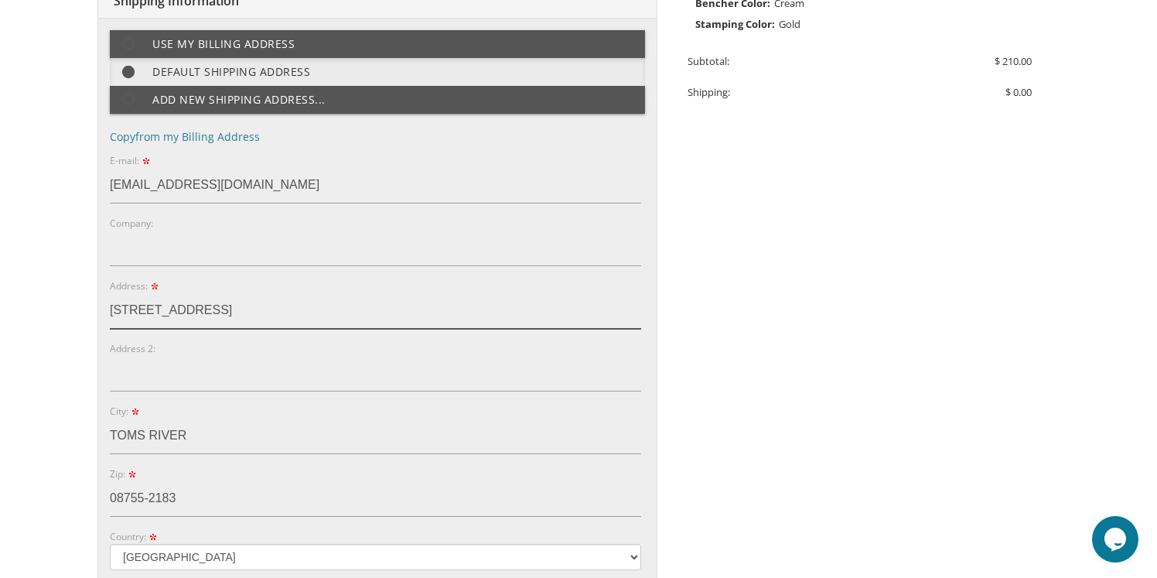
click at [244, 308] on input "1728 CATHEDRAL CT" at bounding box center [375, 311] width 531 height 36
drag, startPoint x: 244, startPoint y: 309, endPoint x: 99, endPoint y: 308, distance: 145.4
click at [99, 308] on div "Primary Shipping Address: Use my billing address Default shipping address Add n…" at bounding box center [377, 414] width 558 height 793
type input "1 Monterey Ct"
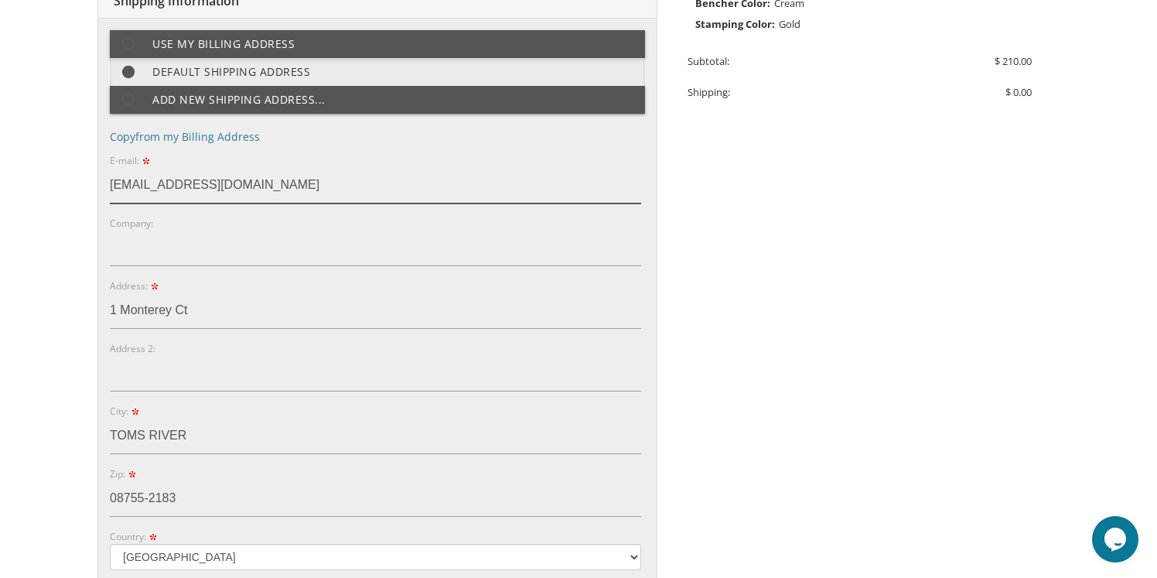
type input "Jw2134@gmail.com"
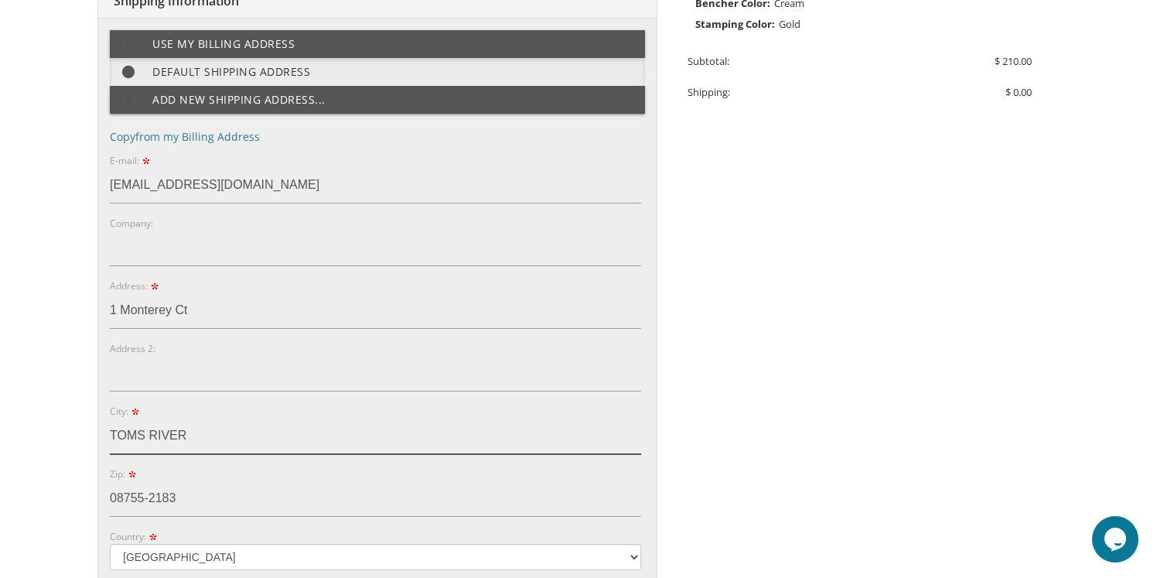
type input "Jackson"
type input "08527"
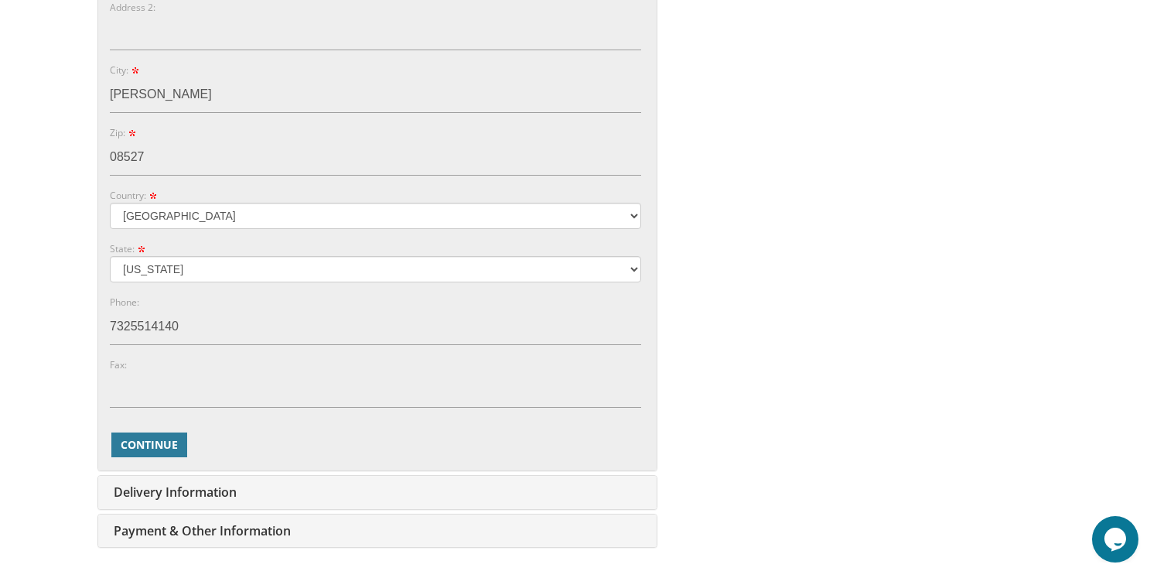
scroll to position [815, 0]
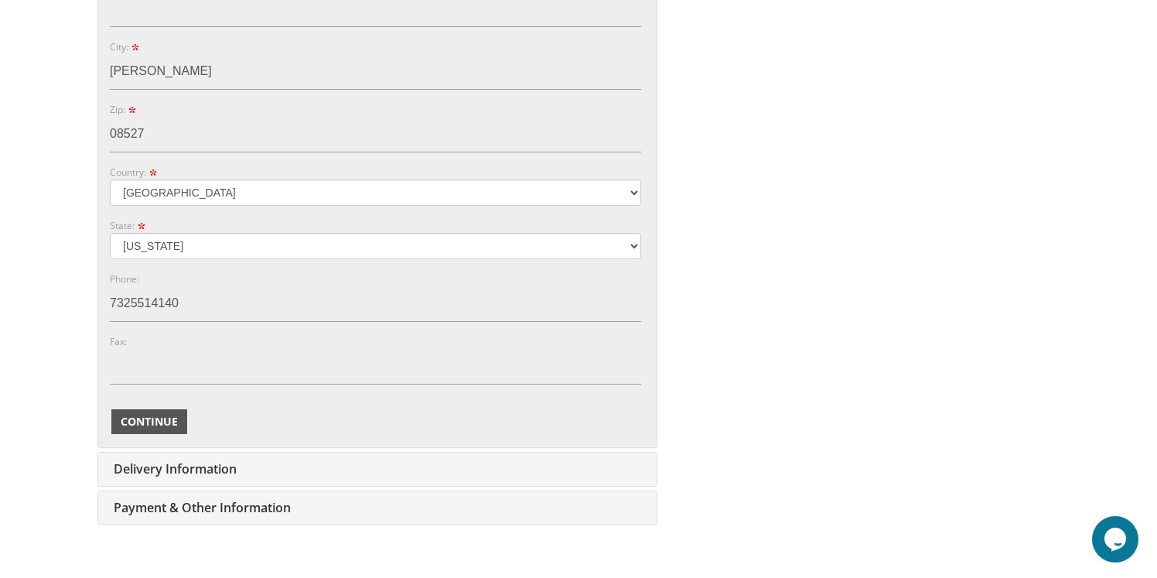
click at [154, 418] on span "Continue" at bounding box center [149, 421] width 57 height 15
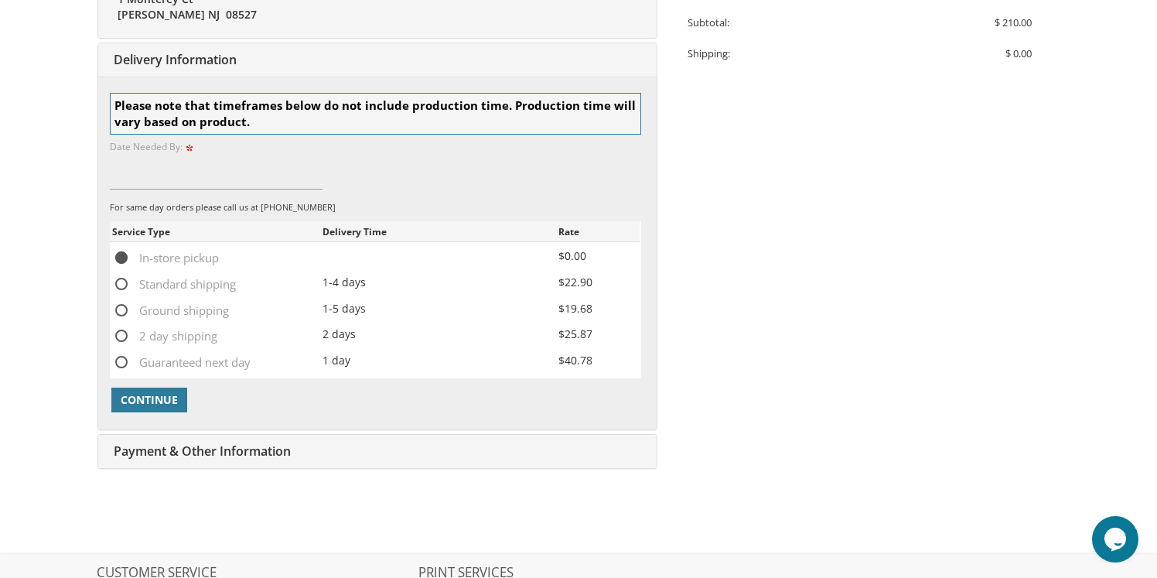
scroll to position [503, 0]
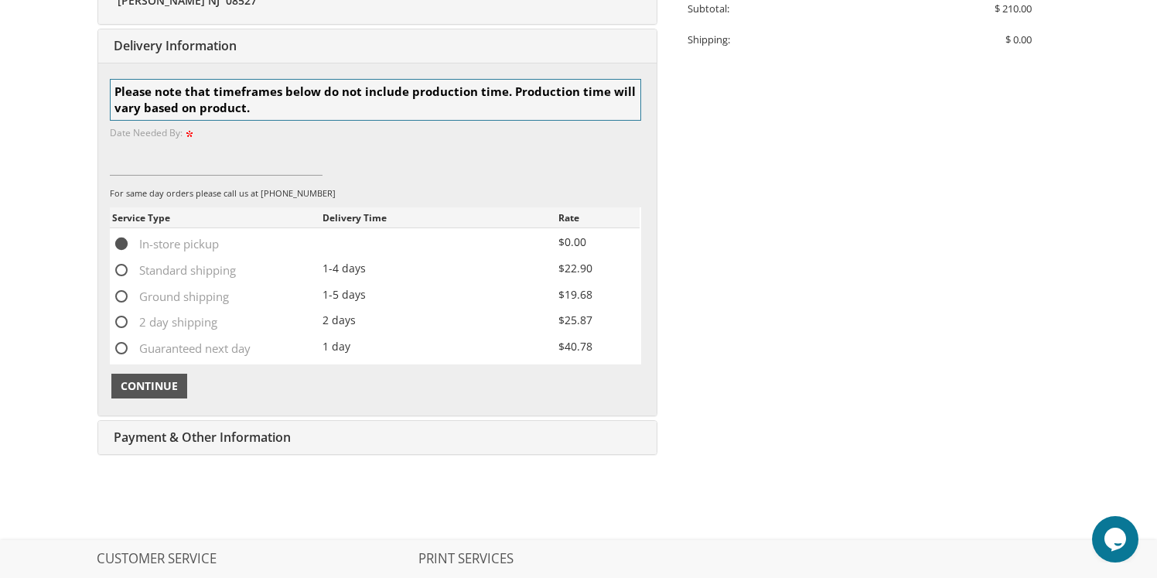
click at [142, 385] on span "Continue" at bounding box center [149, 385] width 57 height 15
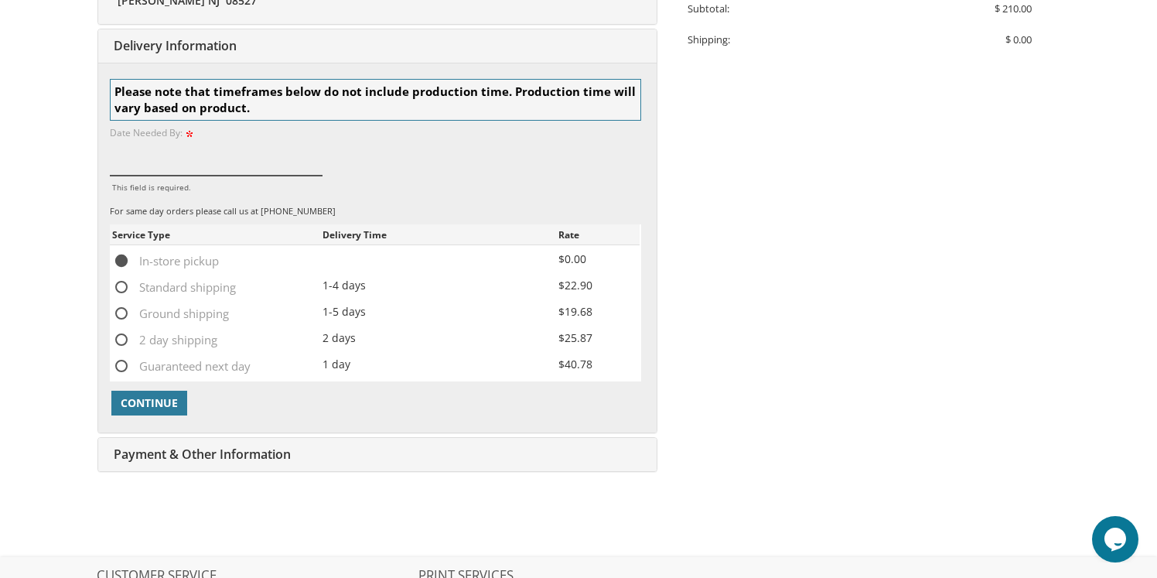
click at [162, 167] on input "This field is required." at bounding box center [216, 158] width 213 height 36
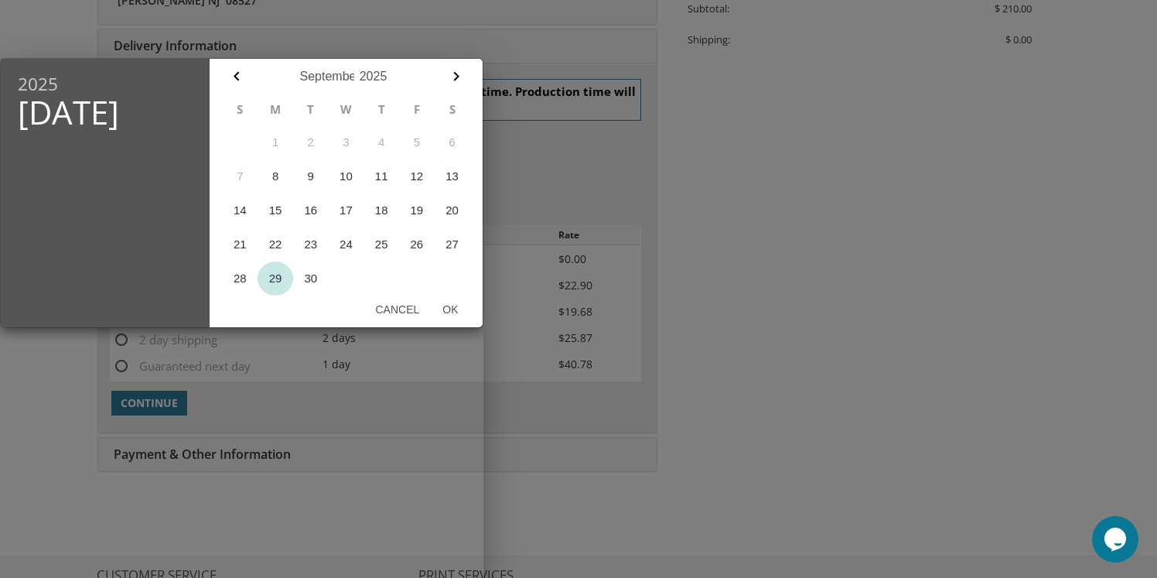
click at [277, 277] on button "29" at bounding box center [276, 278] width 36 height 34
click at [449, 305] on button "Ok" at bounding box center [450, 309] width 39 height 28
type input "Sep 29, 2025"
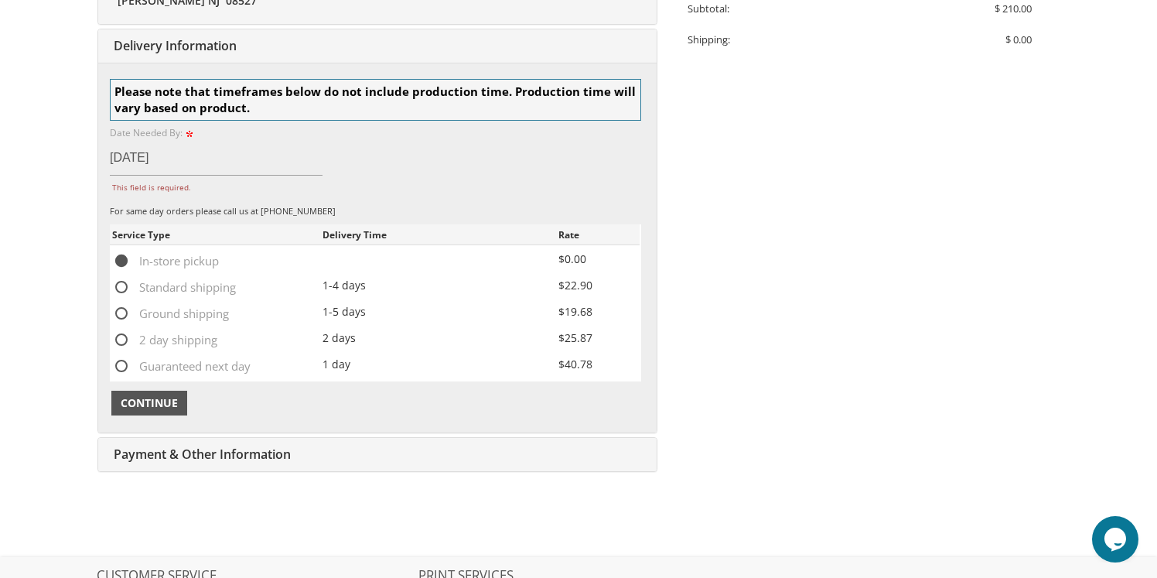
click at [145, 399] on span "Continue" at bounding box center [149, 402] width 57 height 15
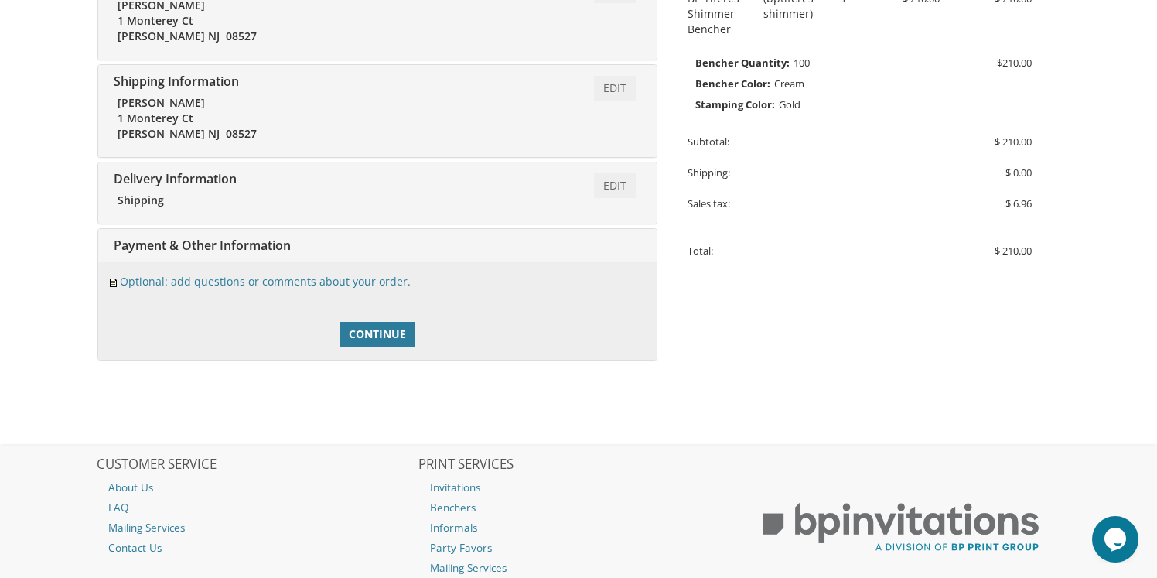
scroll to position [383, 0]
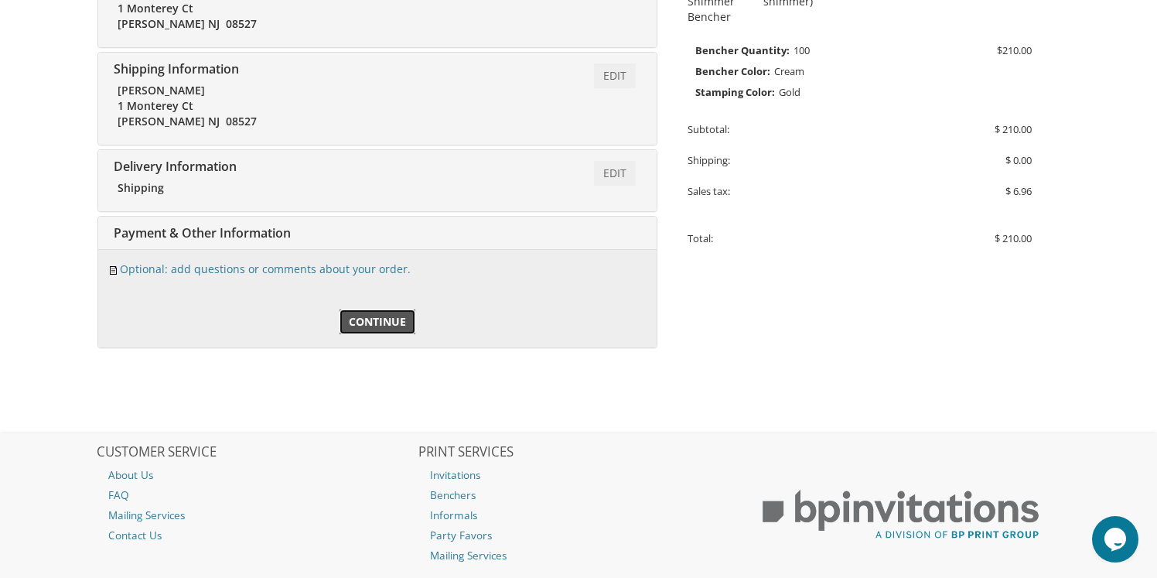
click at [370, 319] on span "Continue" at bounding box center [377, 321] width 57 height 15
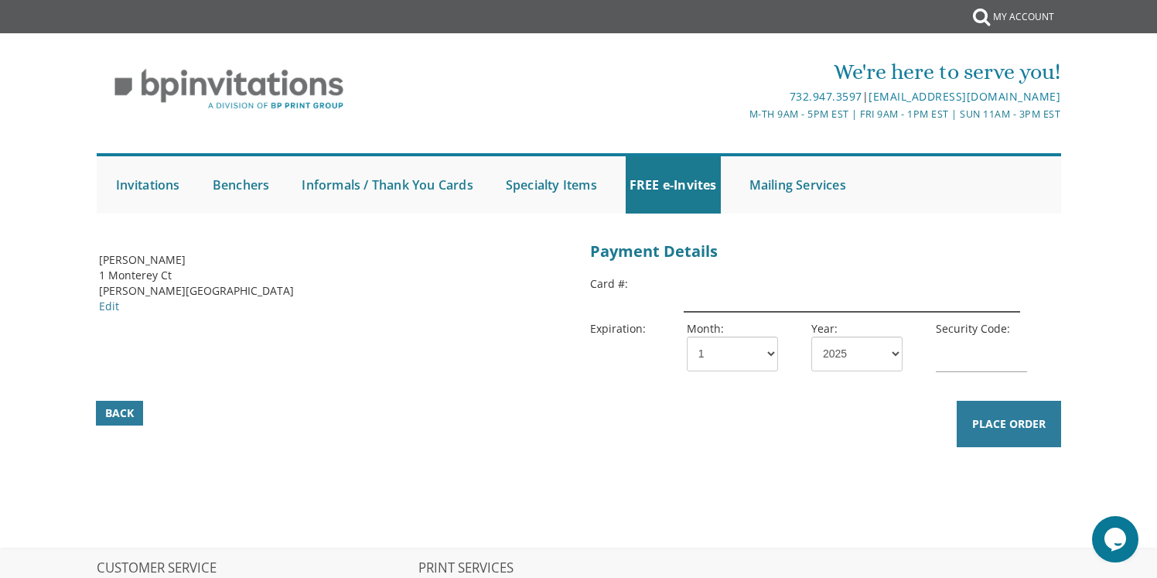
click at [694, 293] on input "text" at bounding box center [852, 294] width 336 height 36
type input "[CREDIT_CARD_NUMBER]"
select select "02"
select select "30"
type input "140"
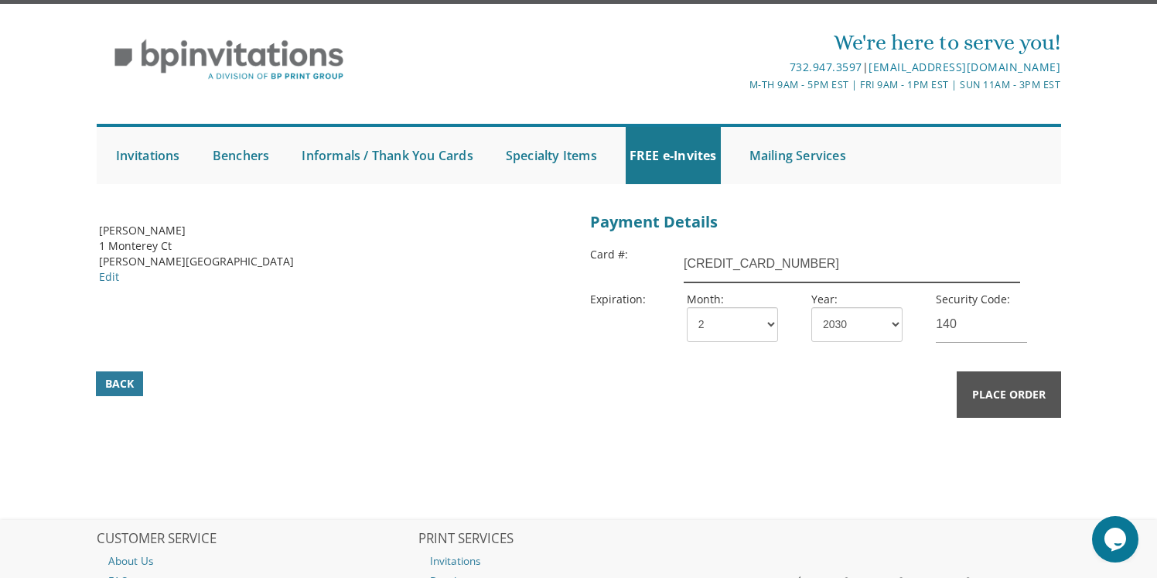
scroll to position [30, 0]
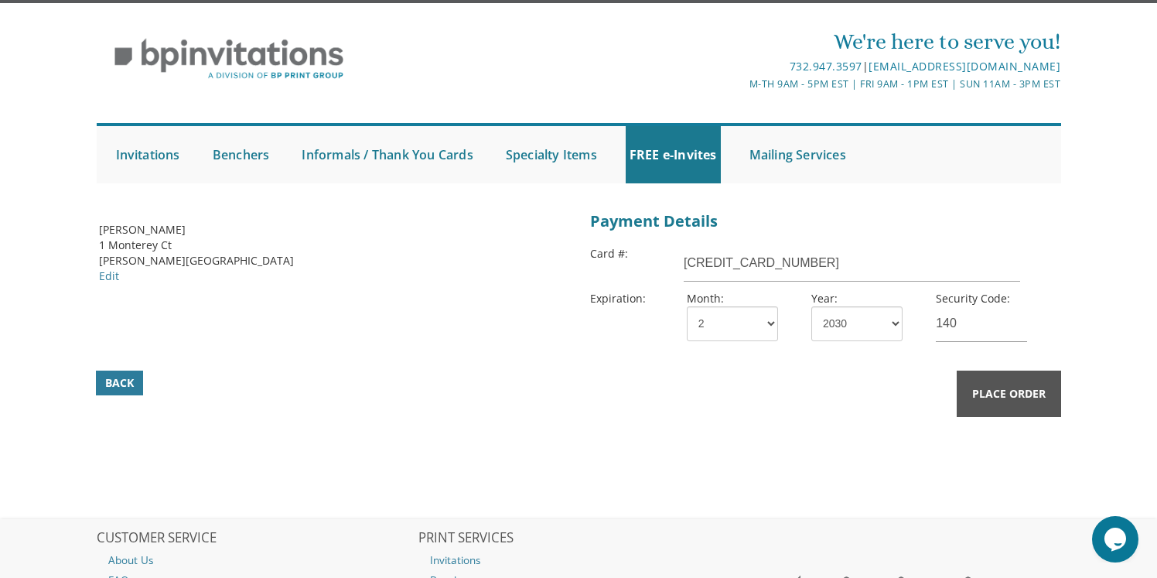
click at [1004, 403] on button "Place Order" at bounding box center [1009, 393] width 104 height 46
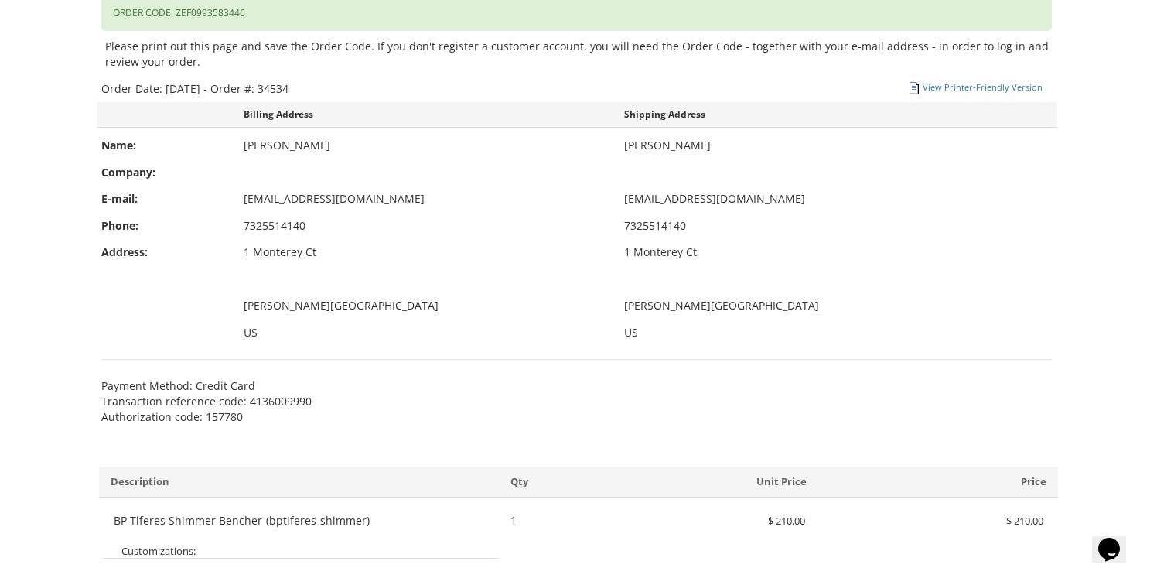
scroll to position [374, 0]
